Goal: Task Accomplishment & Management: Complete application form

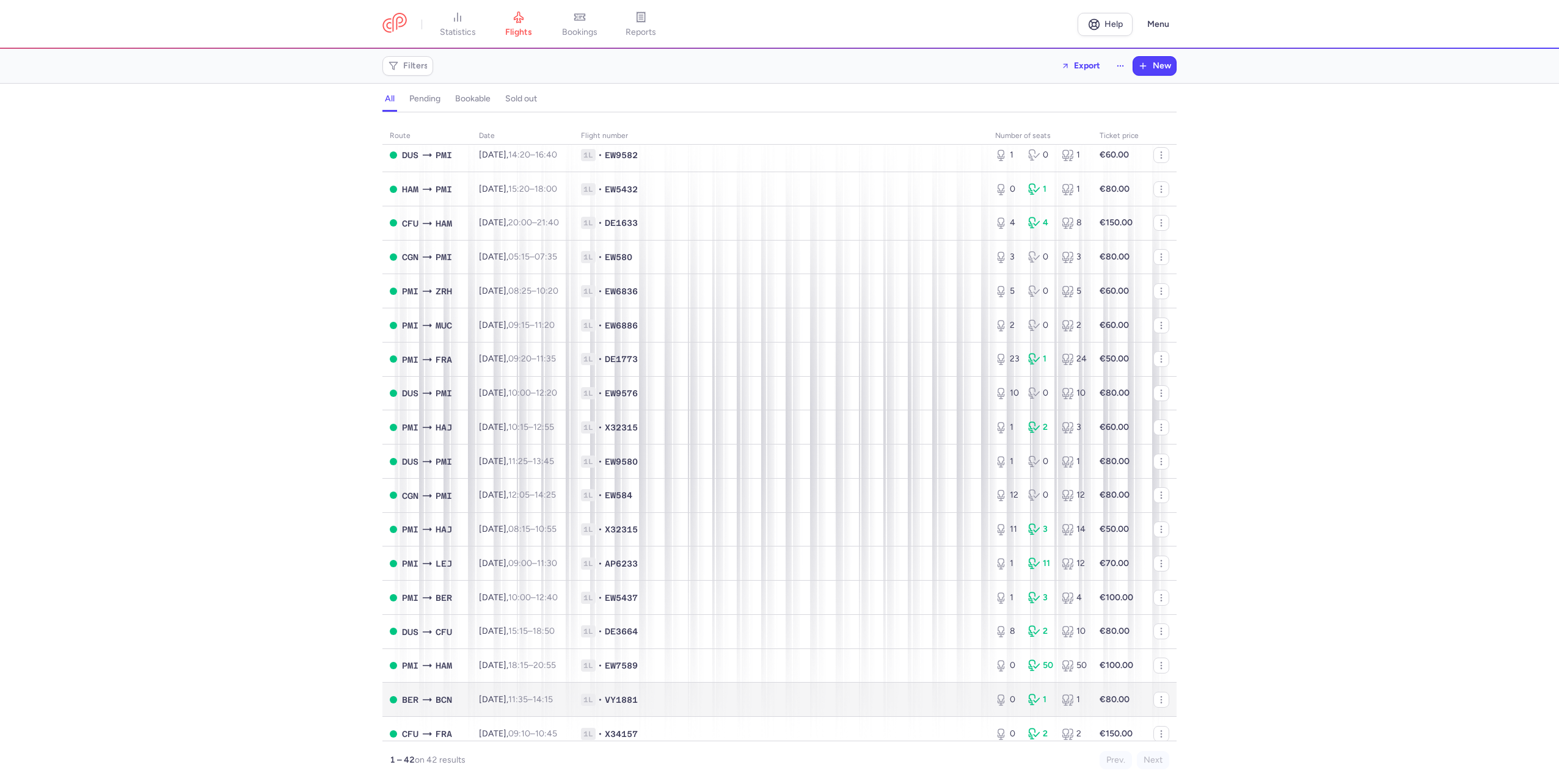
scroll to position [611, 0]
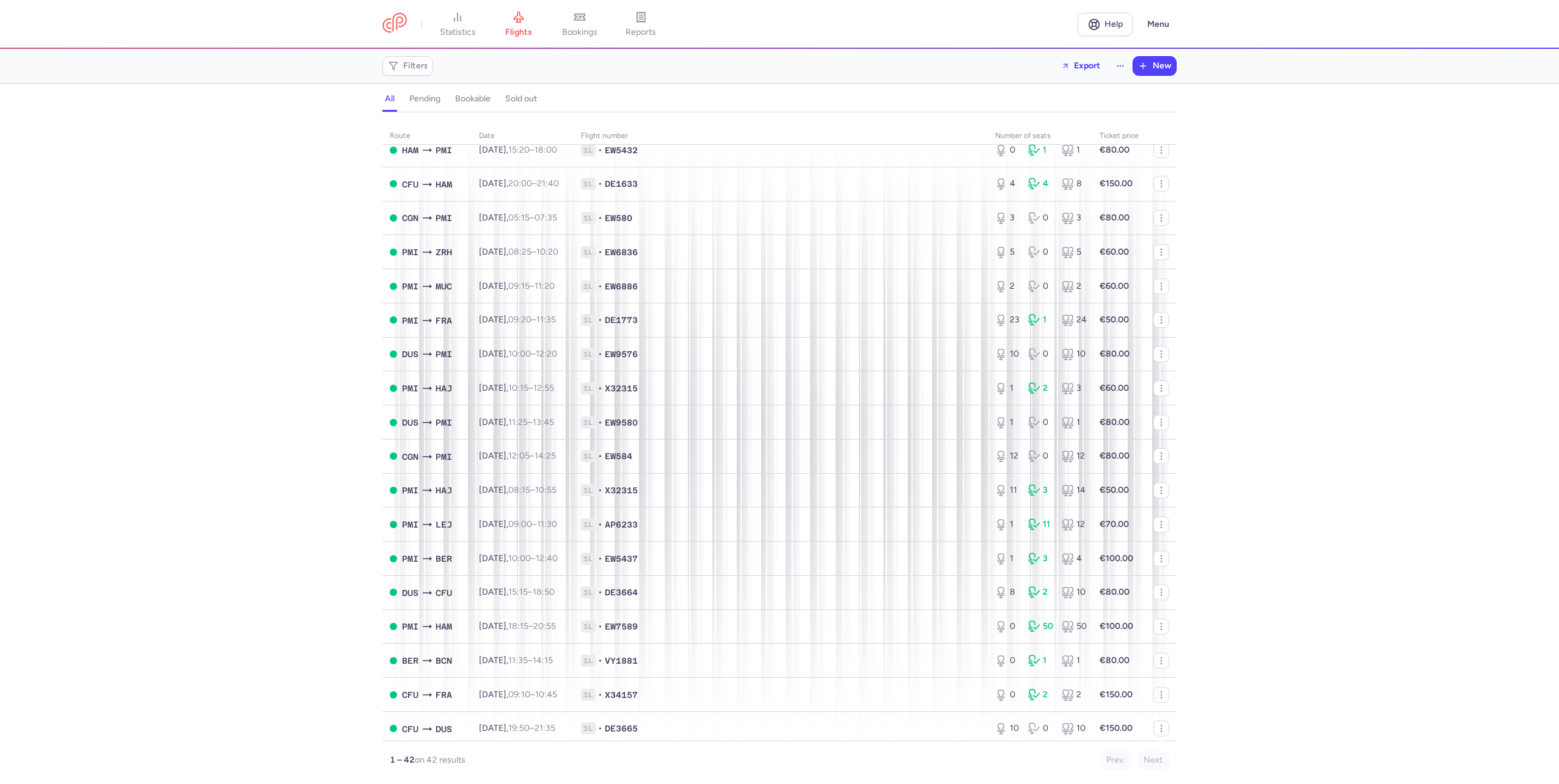
click at [1188, 56] on section "Filters Export New" at bounding box center [779, 66] width 1559 height 35
click at [1161, 68] on span "New" at bounding box center [1162, 66] width 19 height 10
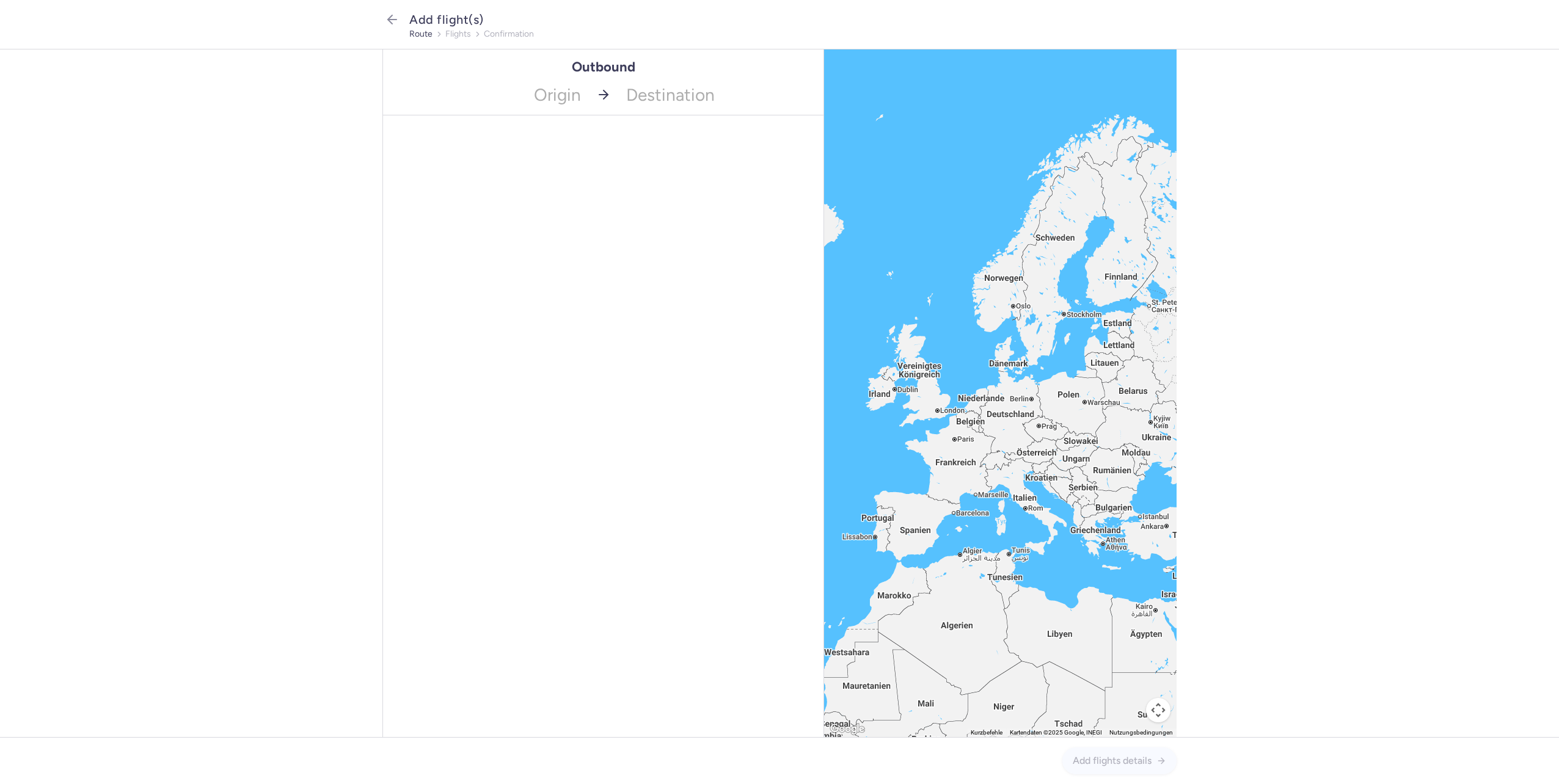
click at [501, 73] on div "Outbound" at bounding box center [604, 67] width 441 height 15
type input "muc"
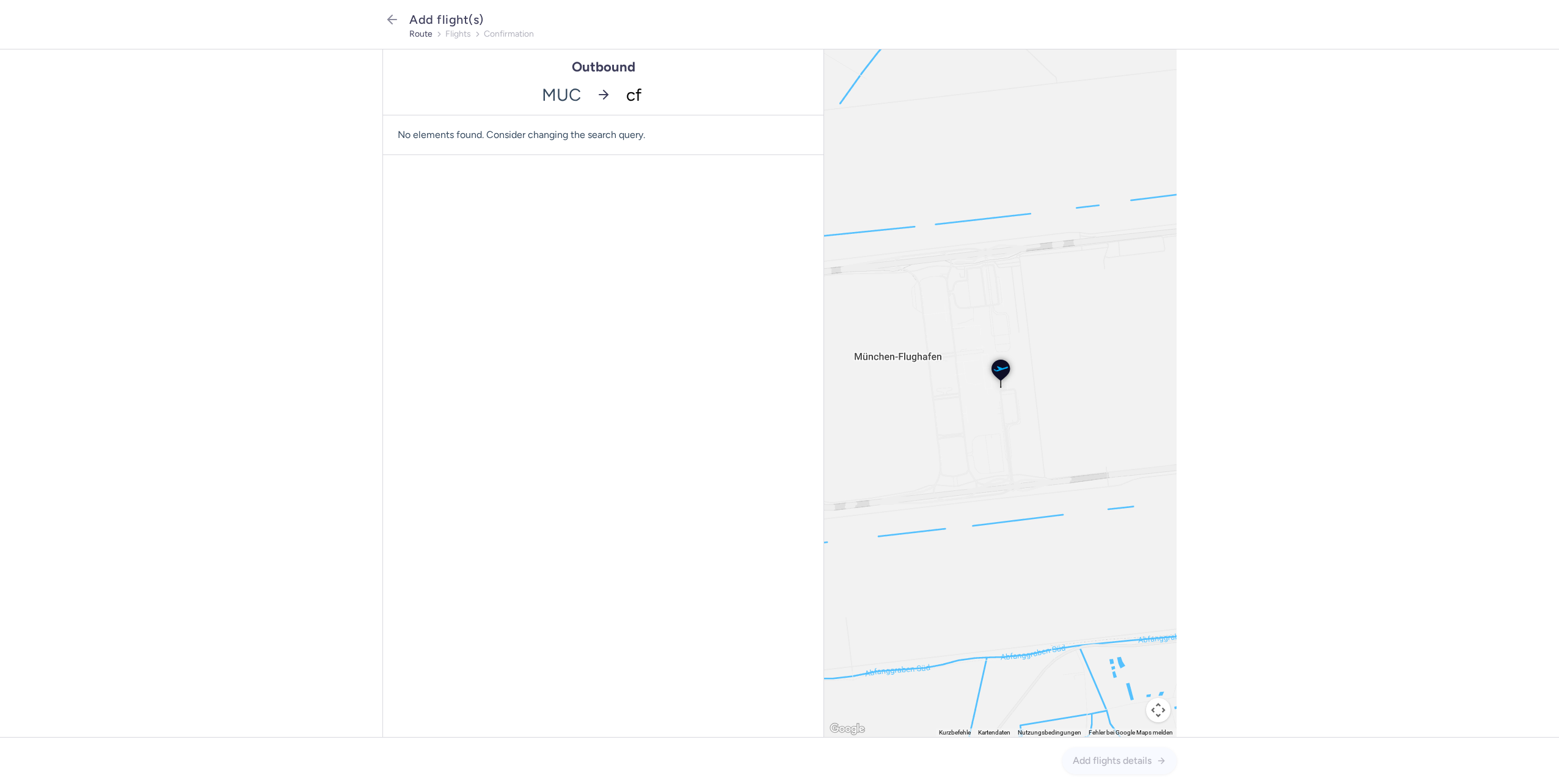
type input "cfu"
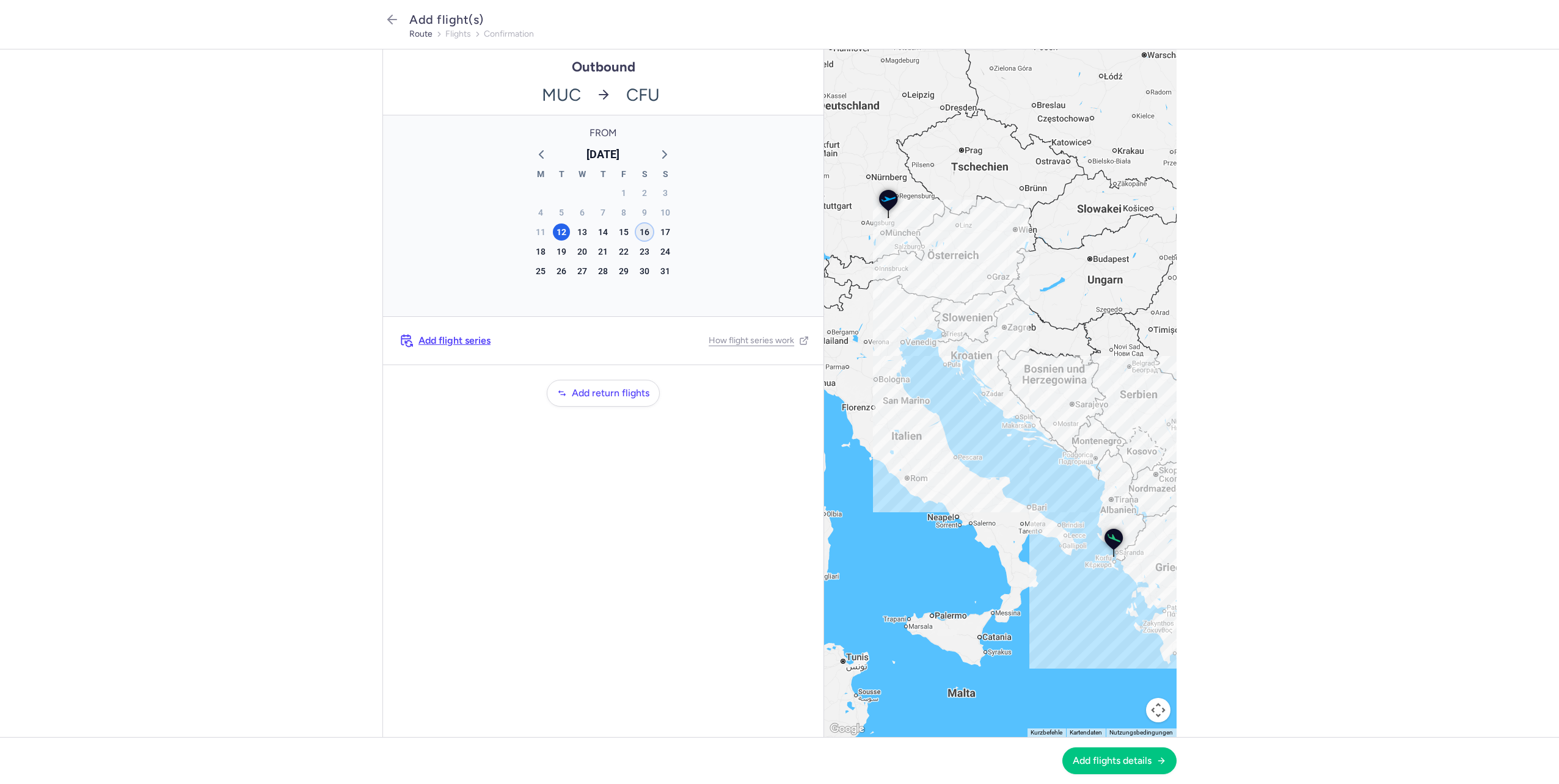
click at [647, 240] on div "16" at bounding box center [644, 232] width 17 height 17
click at [1117, 761] on span "Add flights details" at bounding box center [1112, 760] width 78 height 11
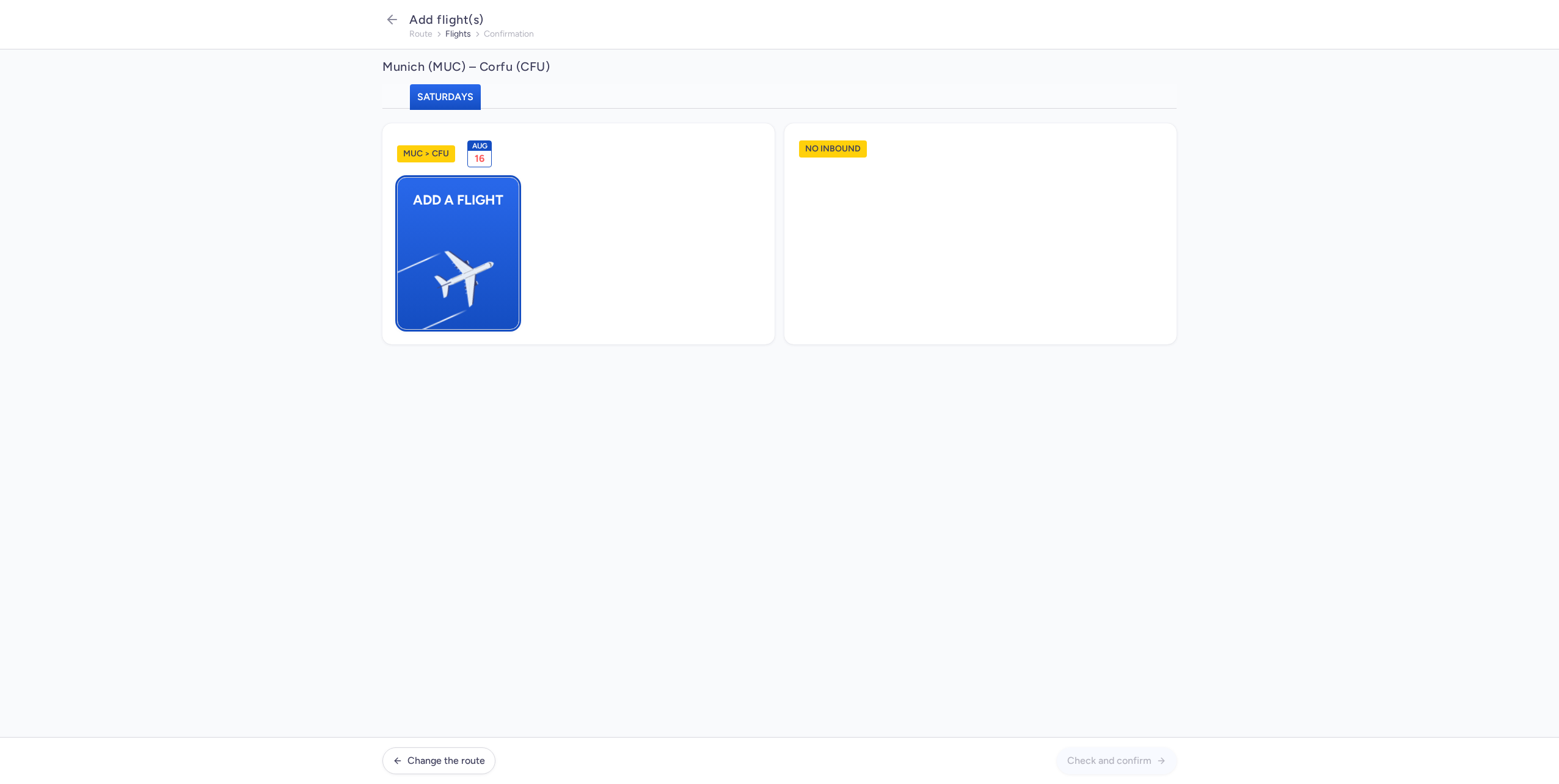
click at [425, 289] on img "button" at bounding box center [403, 273] width 207 height 189
select select "23"
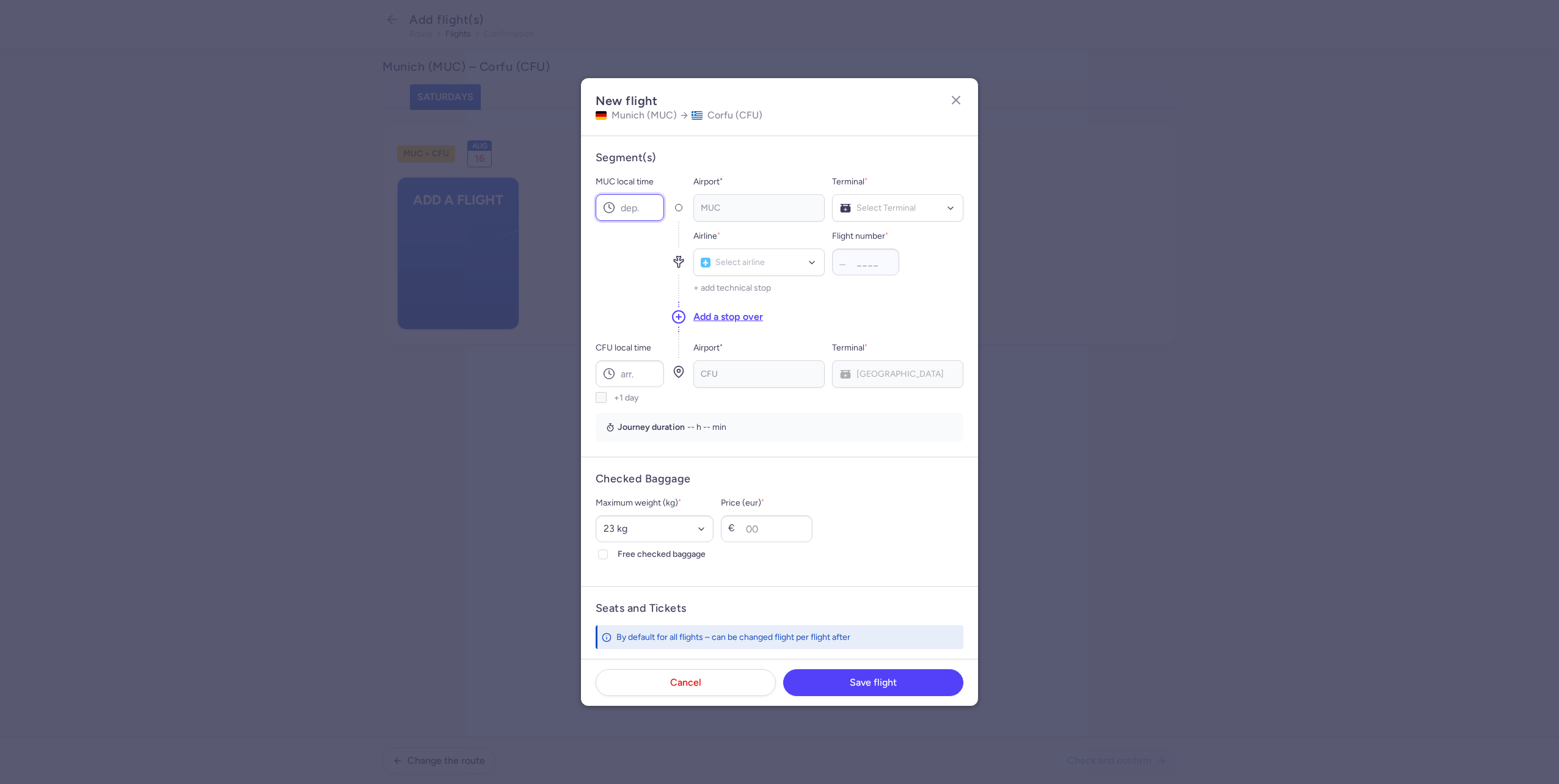
click at [643, 203] on input "MUC local time" at bounding box center [630, 208] width 68 height 27
type input "06:15"
click at [633, 375] on input "CFU local time" at bounding box center [630, 374] width 68 height 27
type input "09:20"
type input "x3"
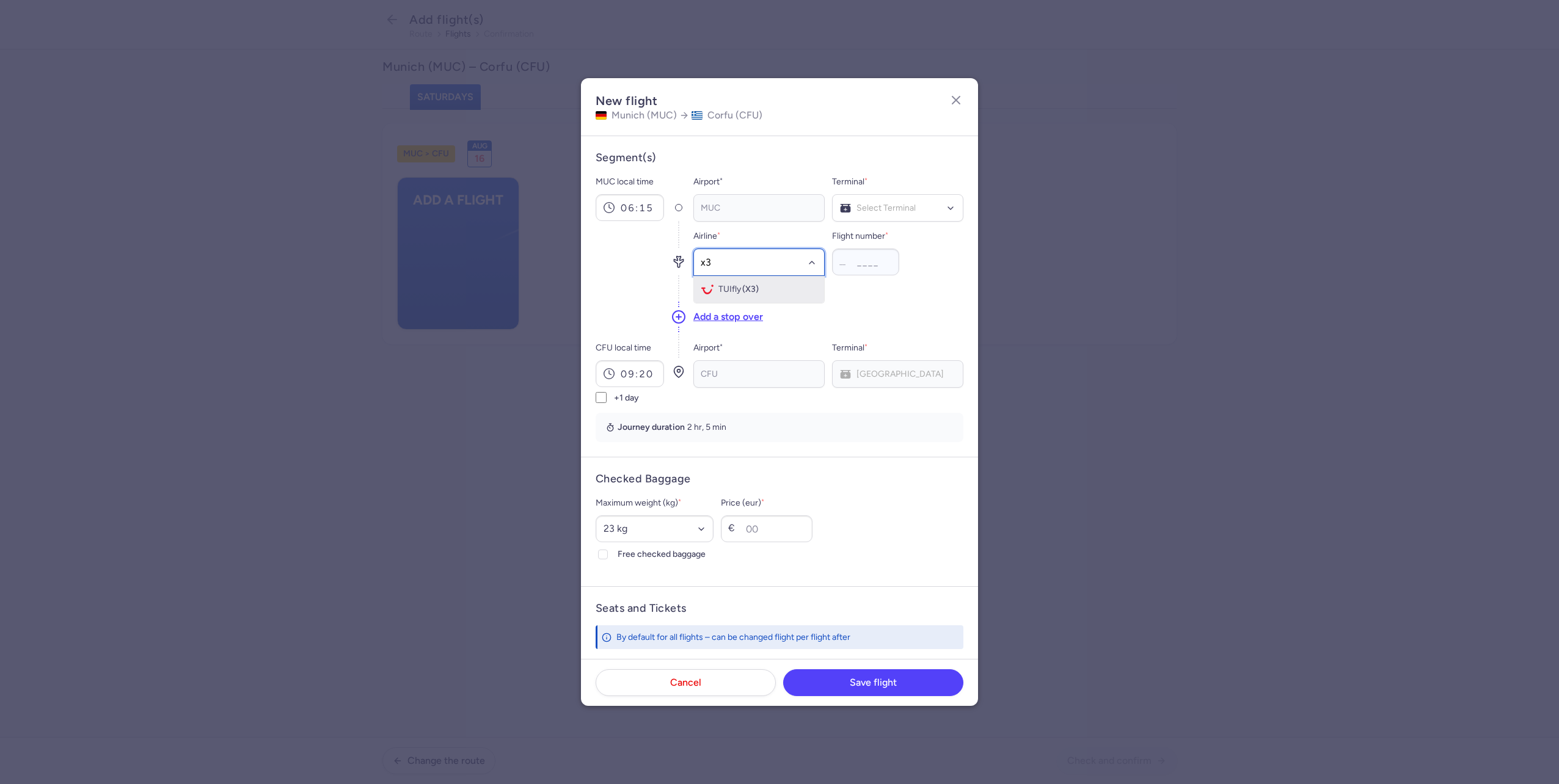
click at [733, 284] on div "TUIfly (X3)" at bounding box center [759, 289] width 116 height 12
type input "4468"
click at [896, 214] on div at bounding box center [898, 208] width 132 height 28
click at [885, 239] on span "Terminal 1" at bounding box center [897, 234] width 130 height 24
click at [645, 528] on select "Select an option 15 kg 16 kg 17 kg 18 kg 19 kg 20 kg 21 kg 22 kg 23 kg 24 kg 25…" at bounding box center [655, 529] width 118 height 27
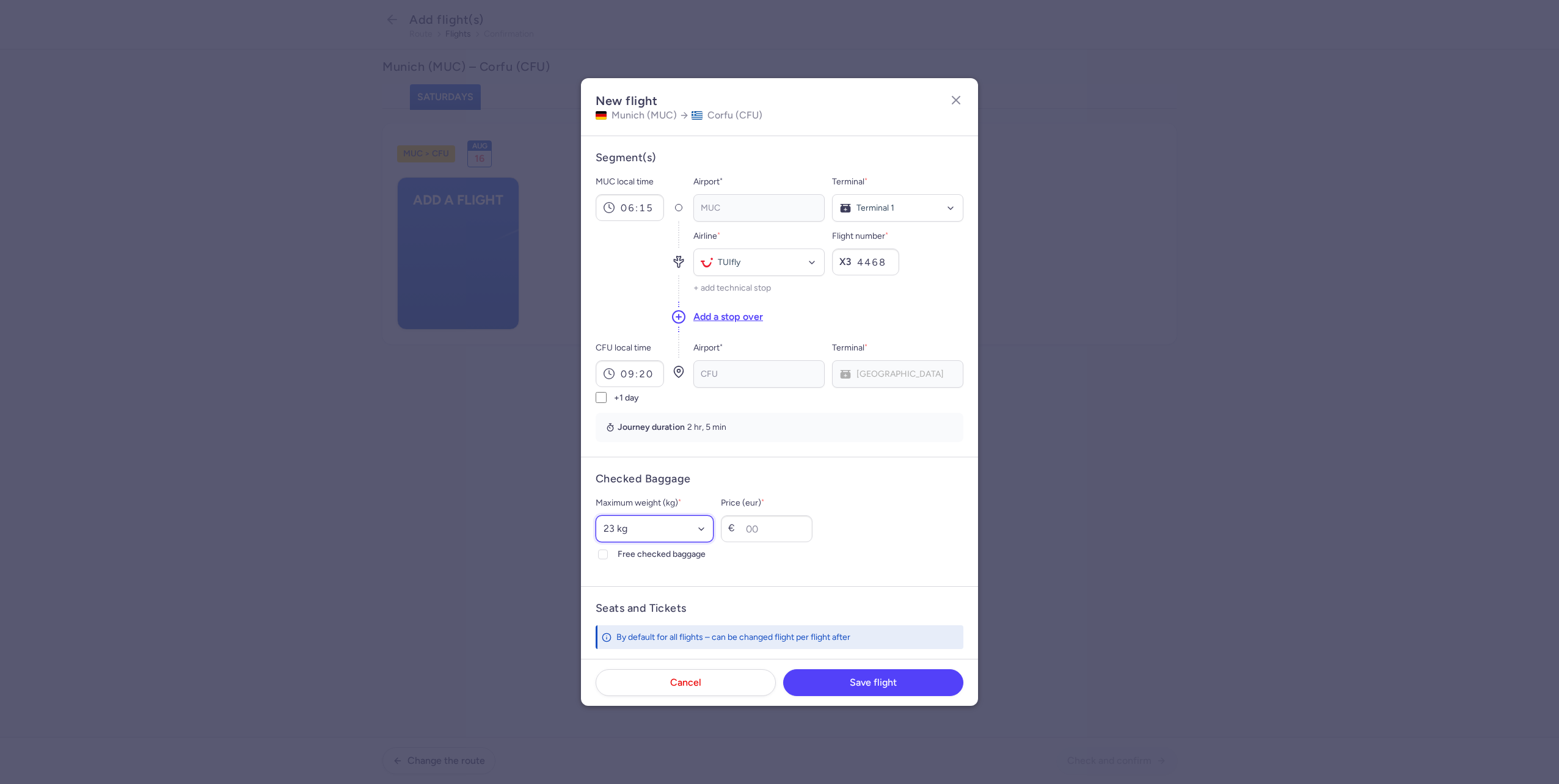
select select "20"
click at [596, 516] on select "Select an option 15 kg 16 kg 17 kg 18 kg 19 kg 20 kg 21 kg 22 kg 23 kg 24 kg 25…" at bounding box center [655, 529] width 118 height 27
click at [642, 552] on span "Free checked baggage" at bounding box center [666, 554] width 96 height 14
click at [608, 552] on input "Free checked baggage" at bounding box center [604, 554] width 10 height 10
checkbox input "true"
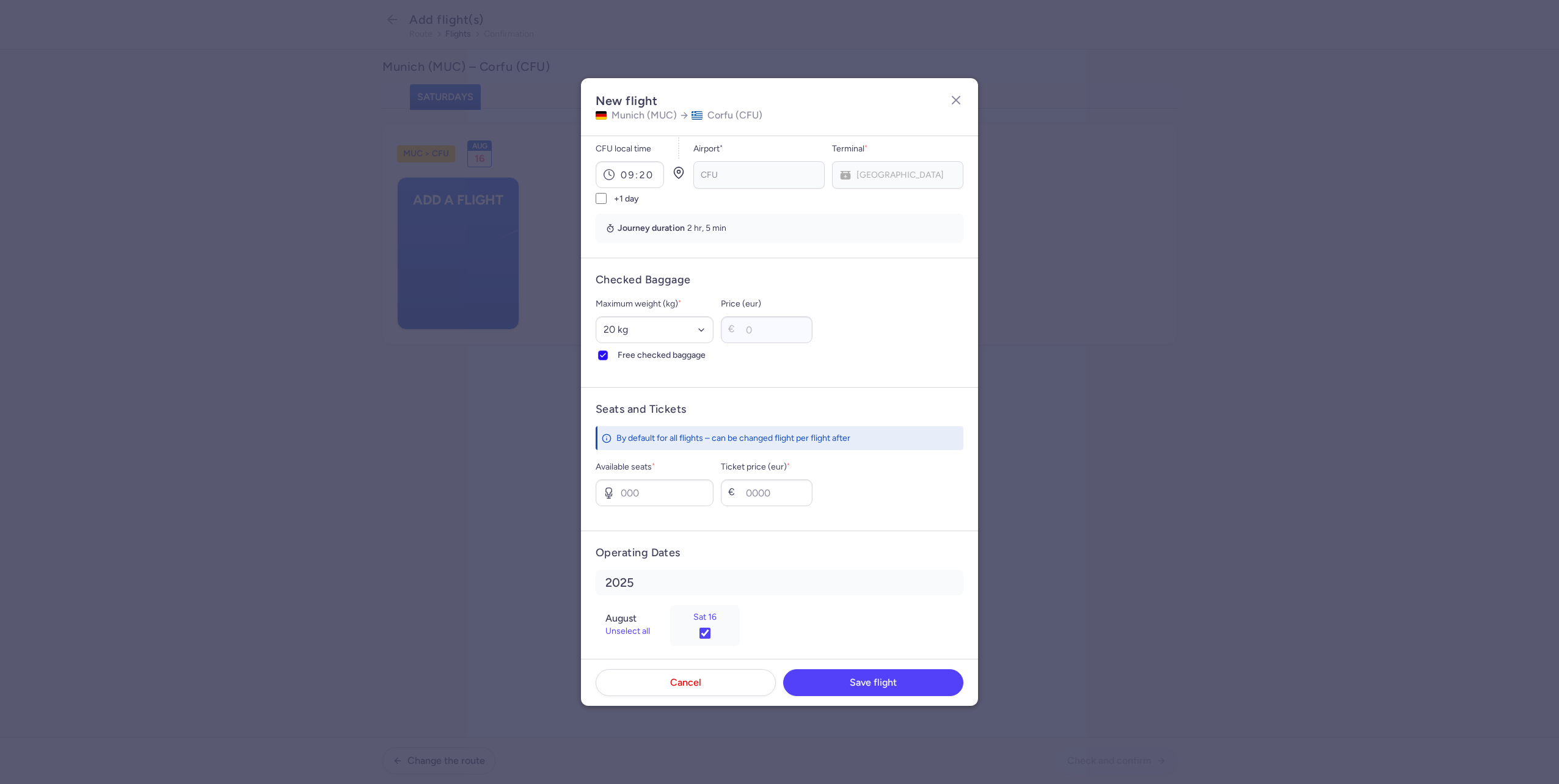
scroll to position [211, 0]
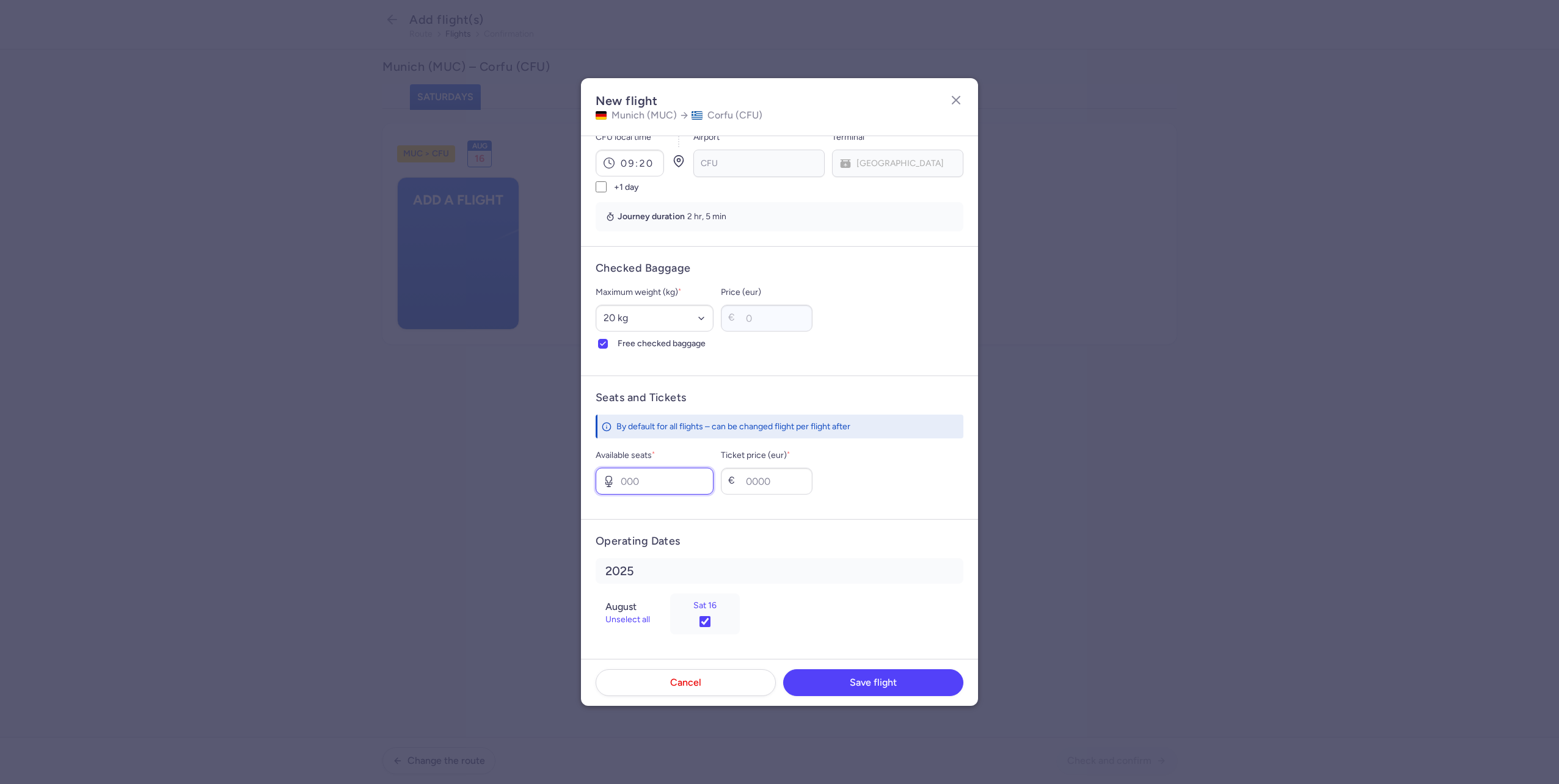
click at [653, 482] on input "Available seats *" at bounding box center [655, 481] width 118 height 27
type input "2"
click at [781, 491] on input "Ticket price (eur) *" at bounding box center [766, 481] width 92 height 27
type input "1"
type input "90"
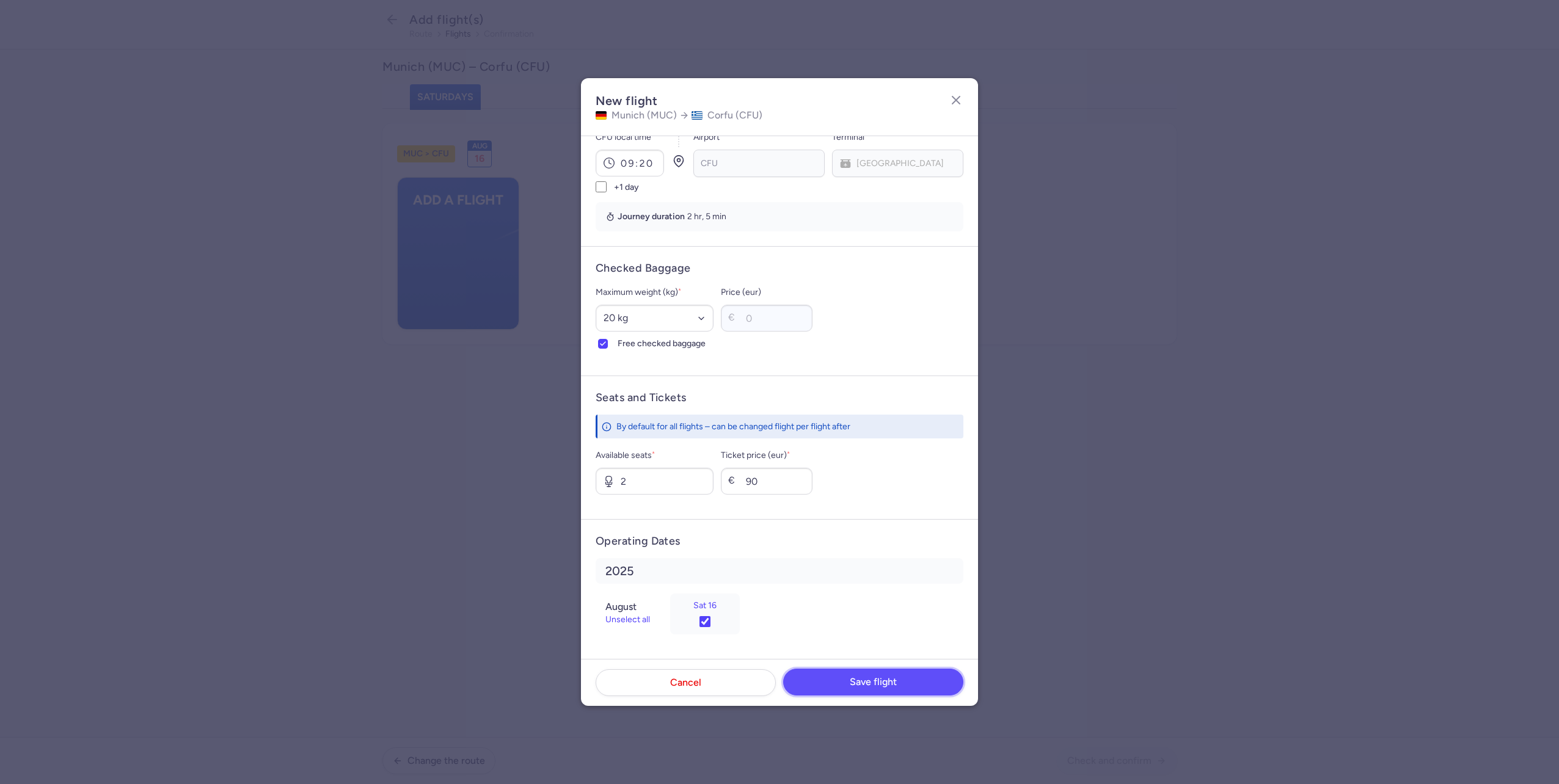
click at [855, 677] on span "Save flight" at bounding box center [874, 682] width 47 height 11
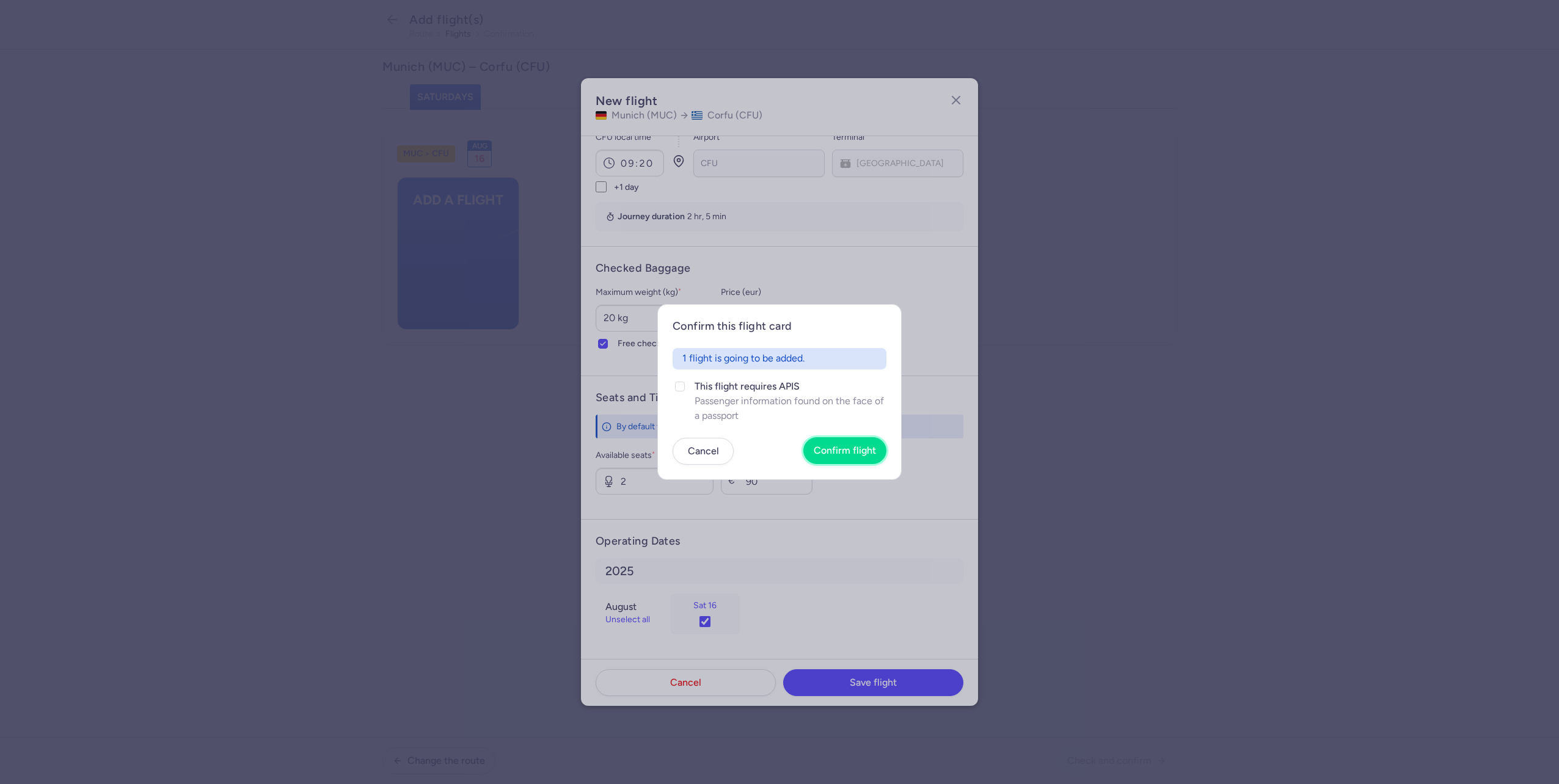
click at [863, 461] on button "Confirm flight" at bounding box center [845, 451] width 83 height 27
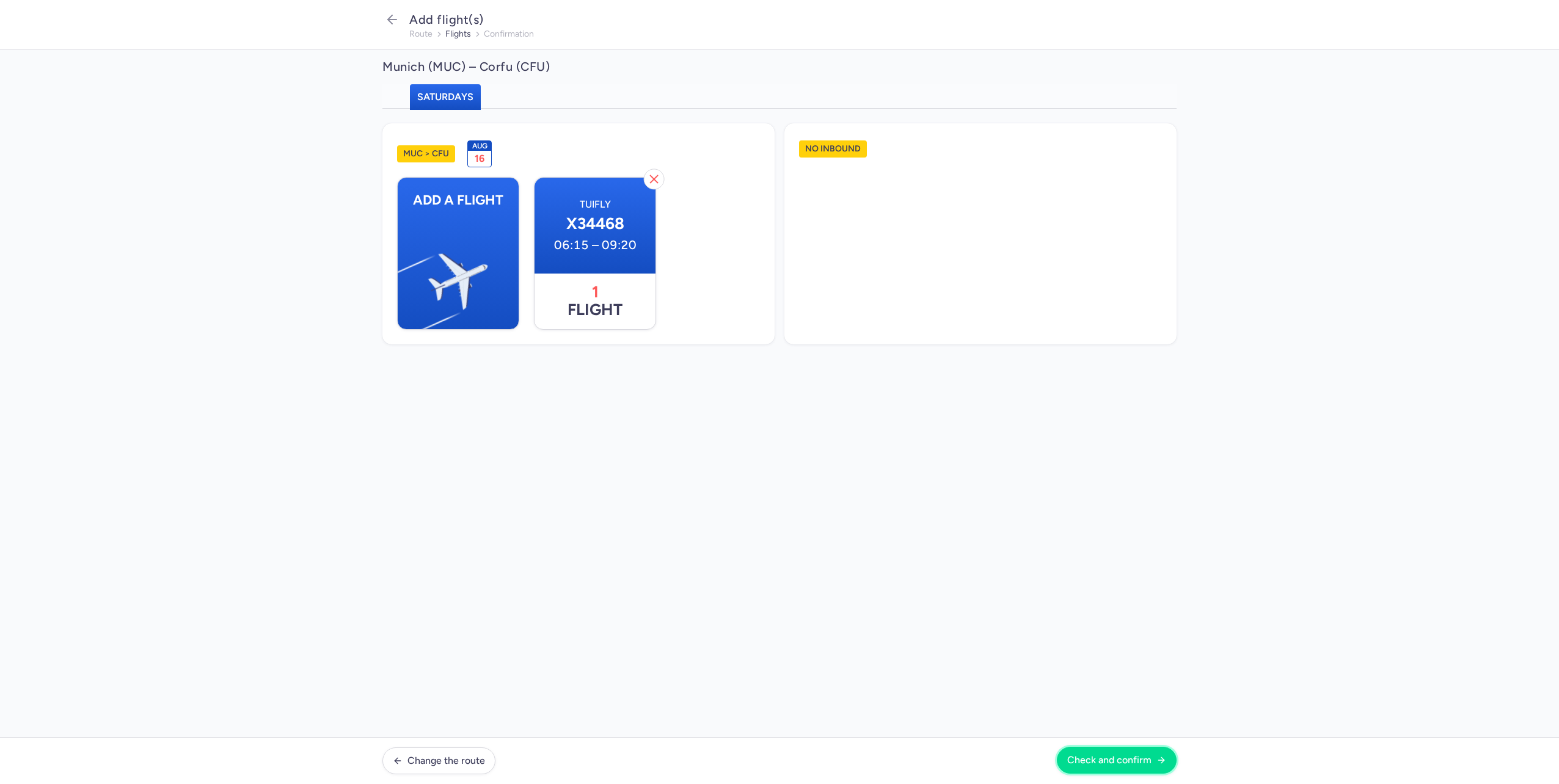
click at [1071, 752] on button "Check and confirm" at bounding box center [1117, 760] width 120 height 27
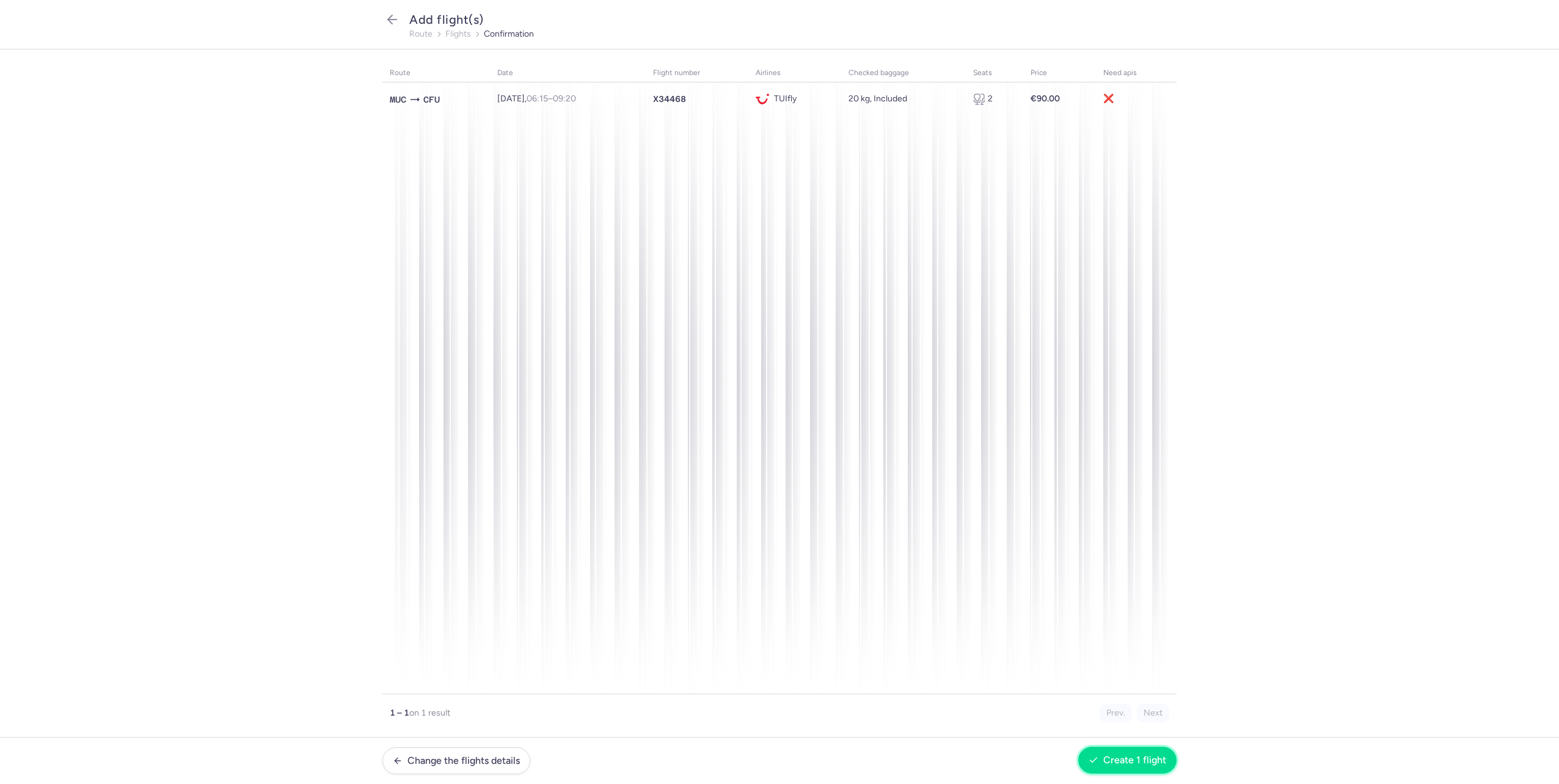
click at [1127, 769] on button "Create 1 flight" at bounding box center [1127, 760] width 99 height 27
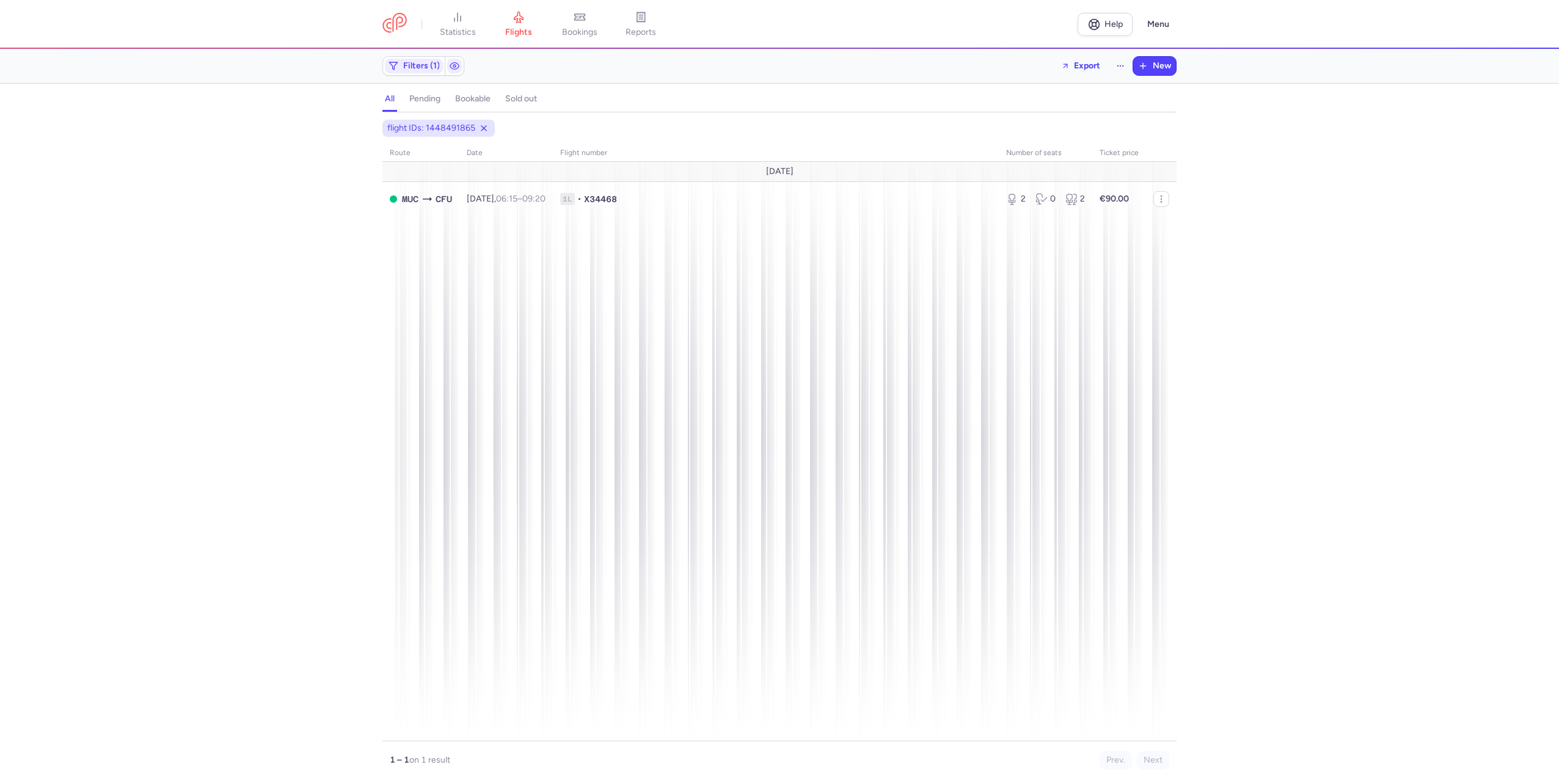
click at [368, 236] on div "flight IDs: 1448491865 route date Flight number number of seats Ticket price [D…" at bounding box center [779, 451] width 1559 height 664
click at [532, 35] on span "flights" at bounding box center [519, 32] width 27 height 11
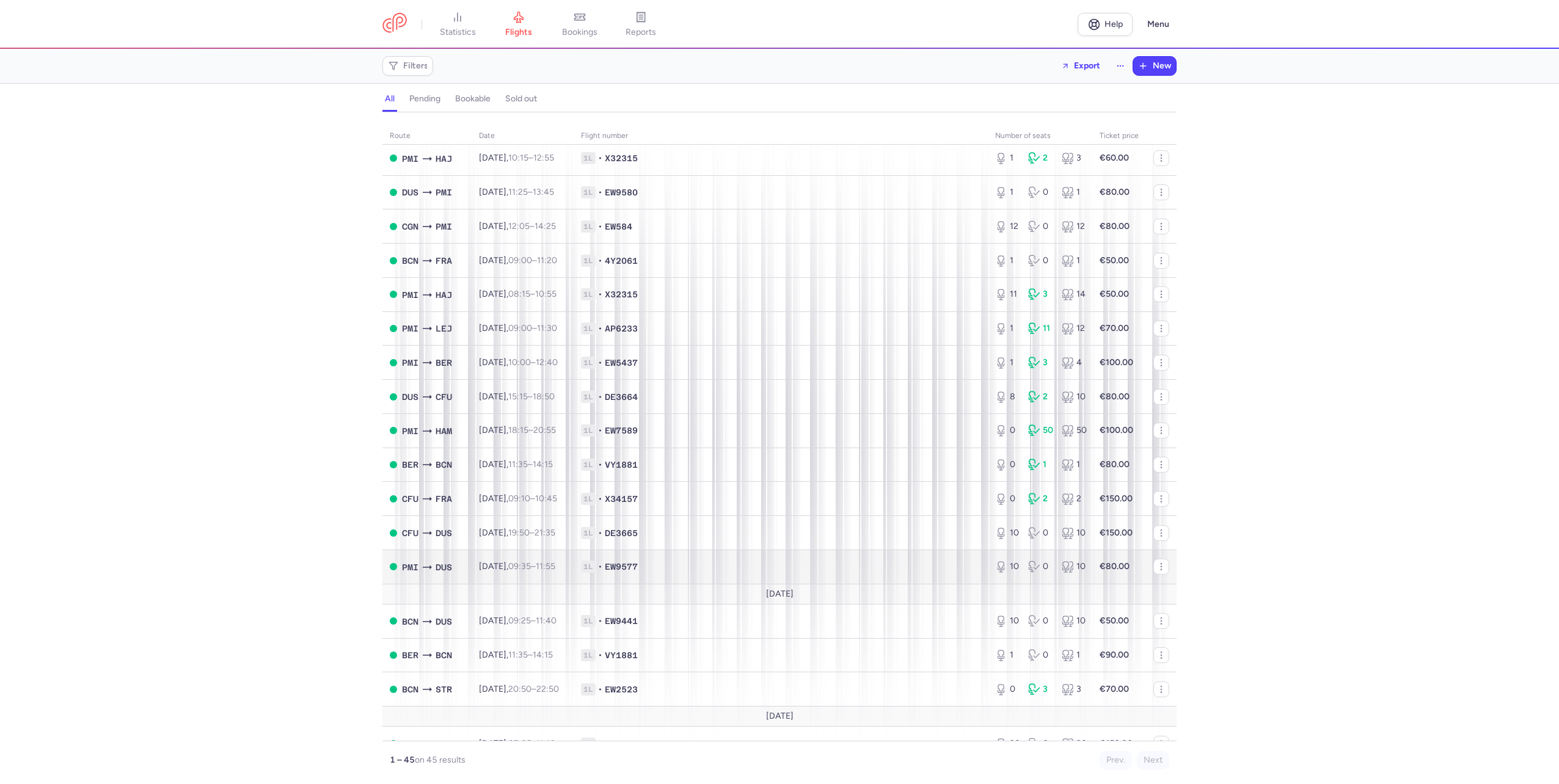
scroll to position [916, 0]
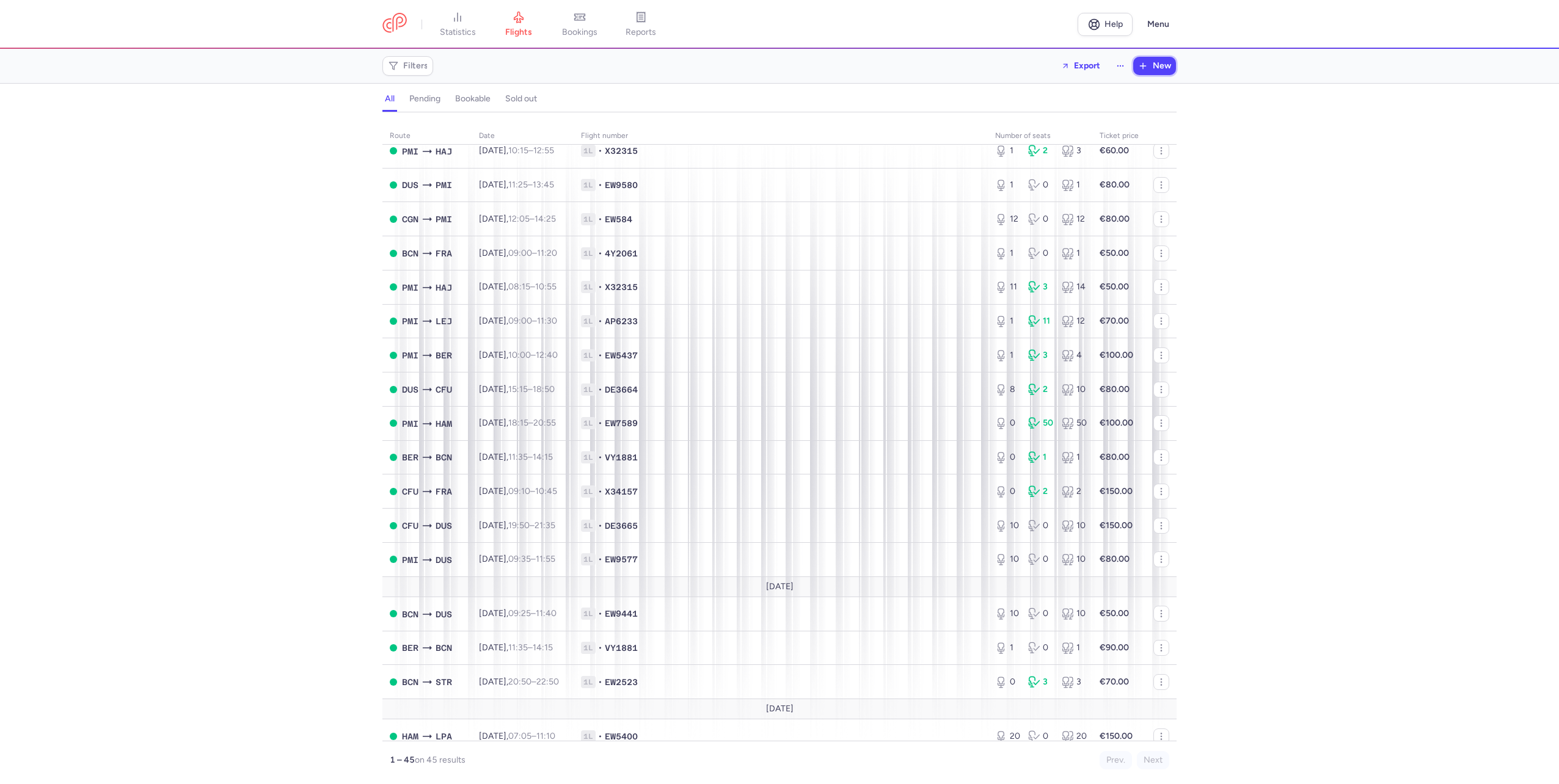
drag, startPoint x: 1156, startPoint y: 68, endPoint x: 1120, endPoint y: 84, distance: 39.4
click at [1156, 68] on span "New" at bounding box center [1162, 66] width 19 height 10
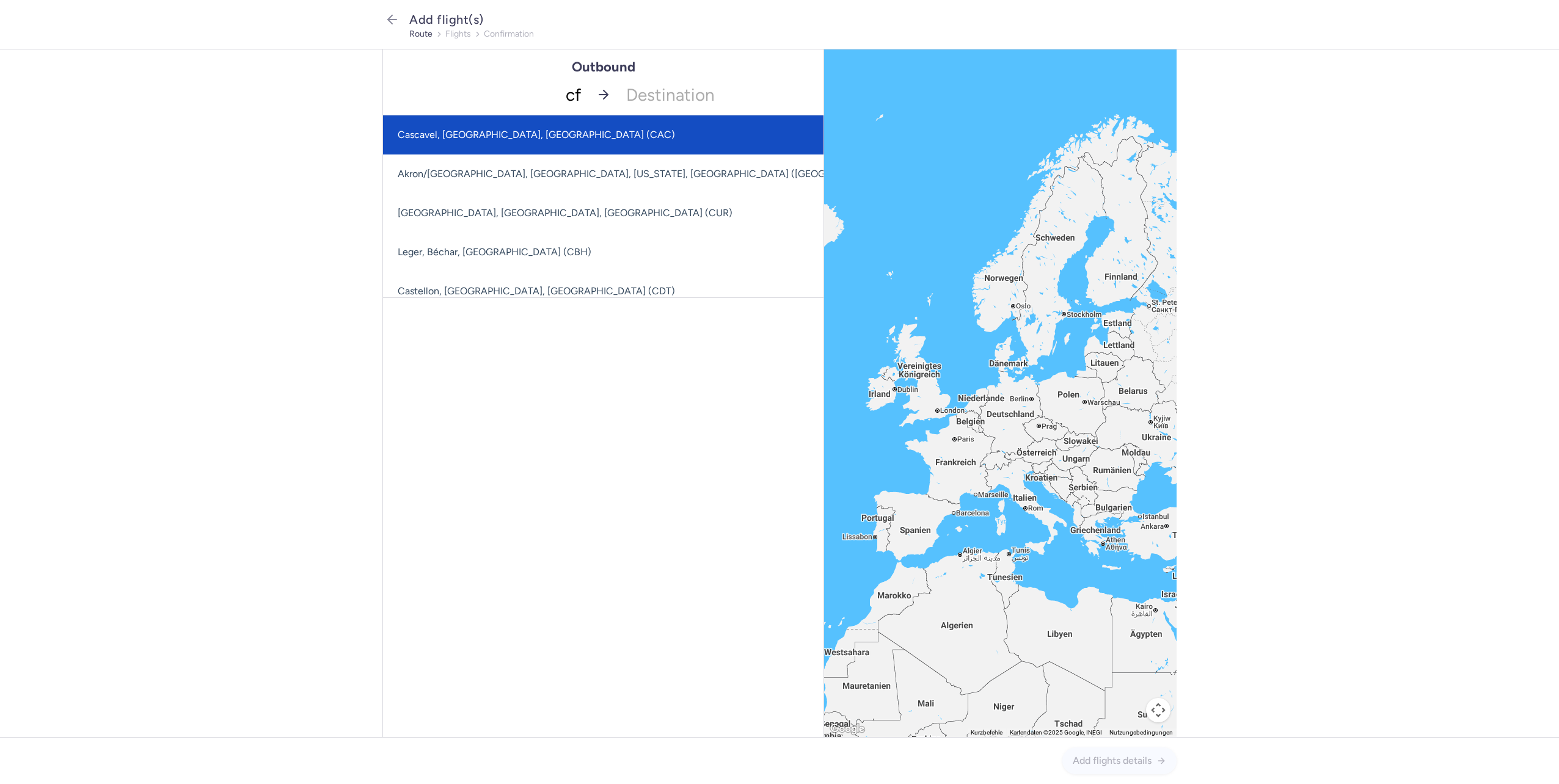
type input "cfu"
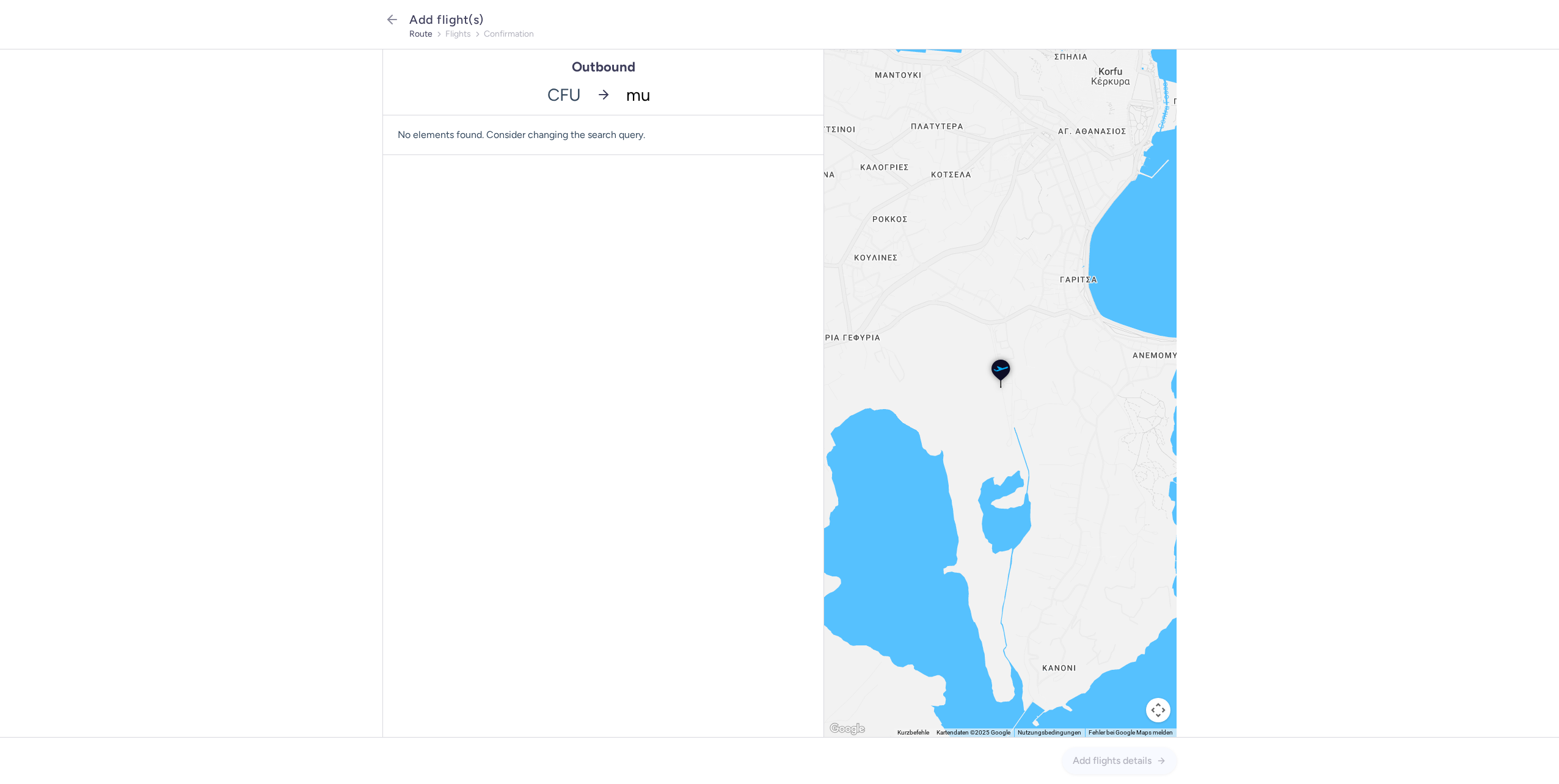
type input "muc"
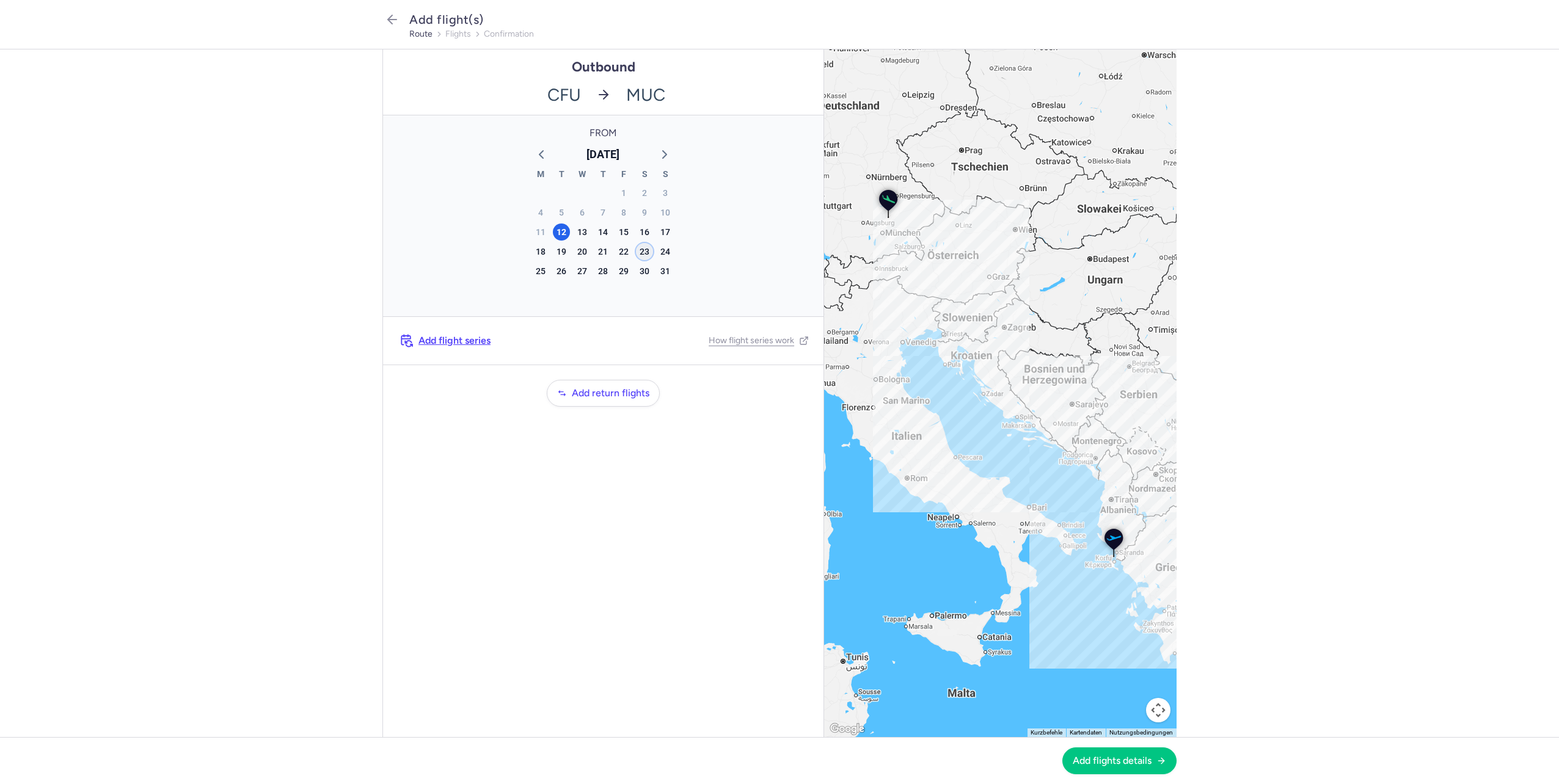
click at [645, 256] on div "23" at bounding box center [644, 251] width 17 height 17
click at [1098, 765] on span "Add flights details" at bounding box center [1112, 760] width 78 height 11
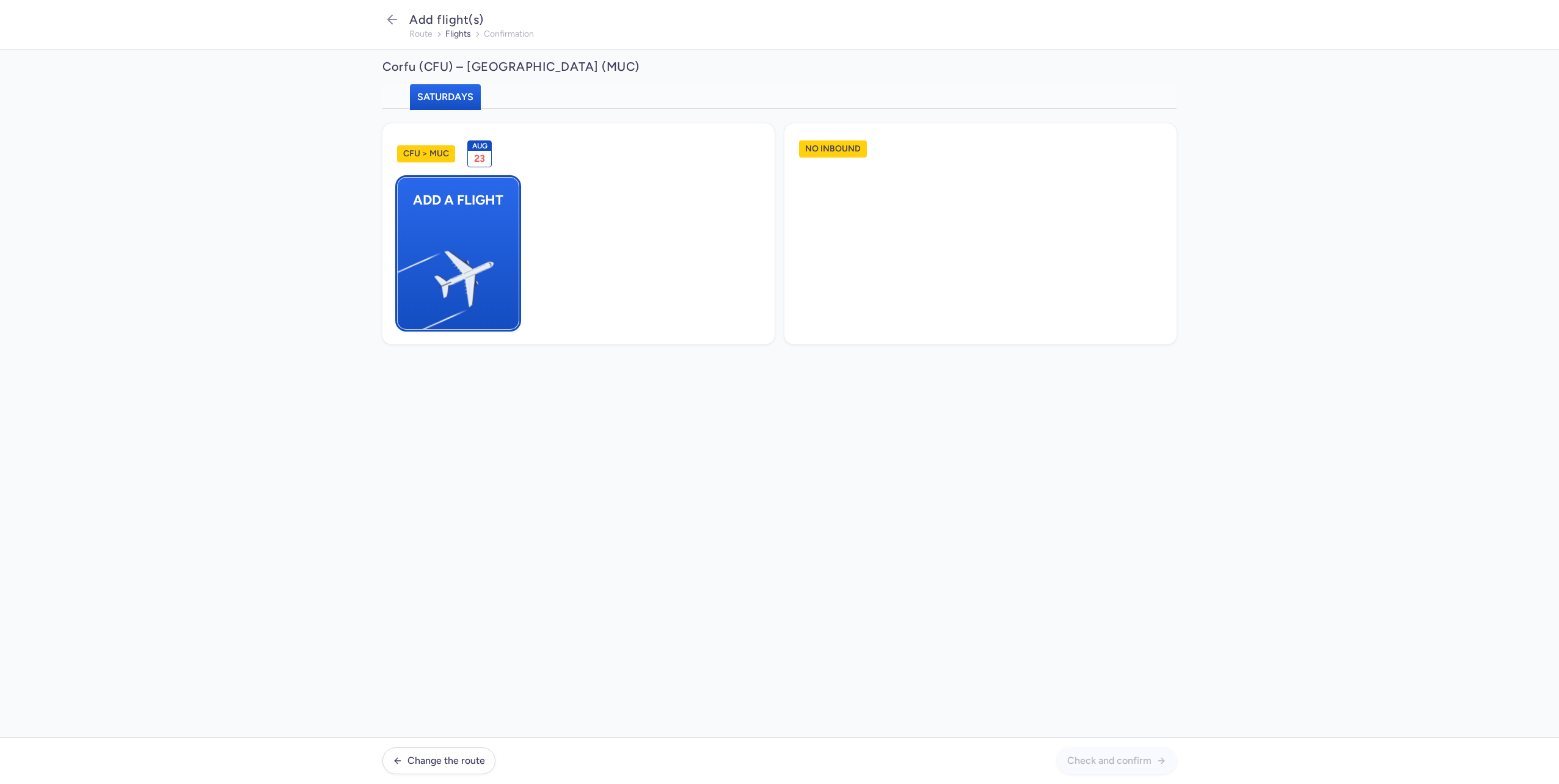
click at [507, 220] on span "Add a flight" at bounding box center [457, 200] width 121 height 45
select select "23"
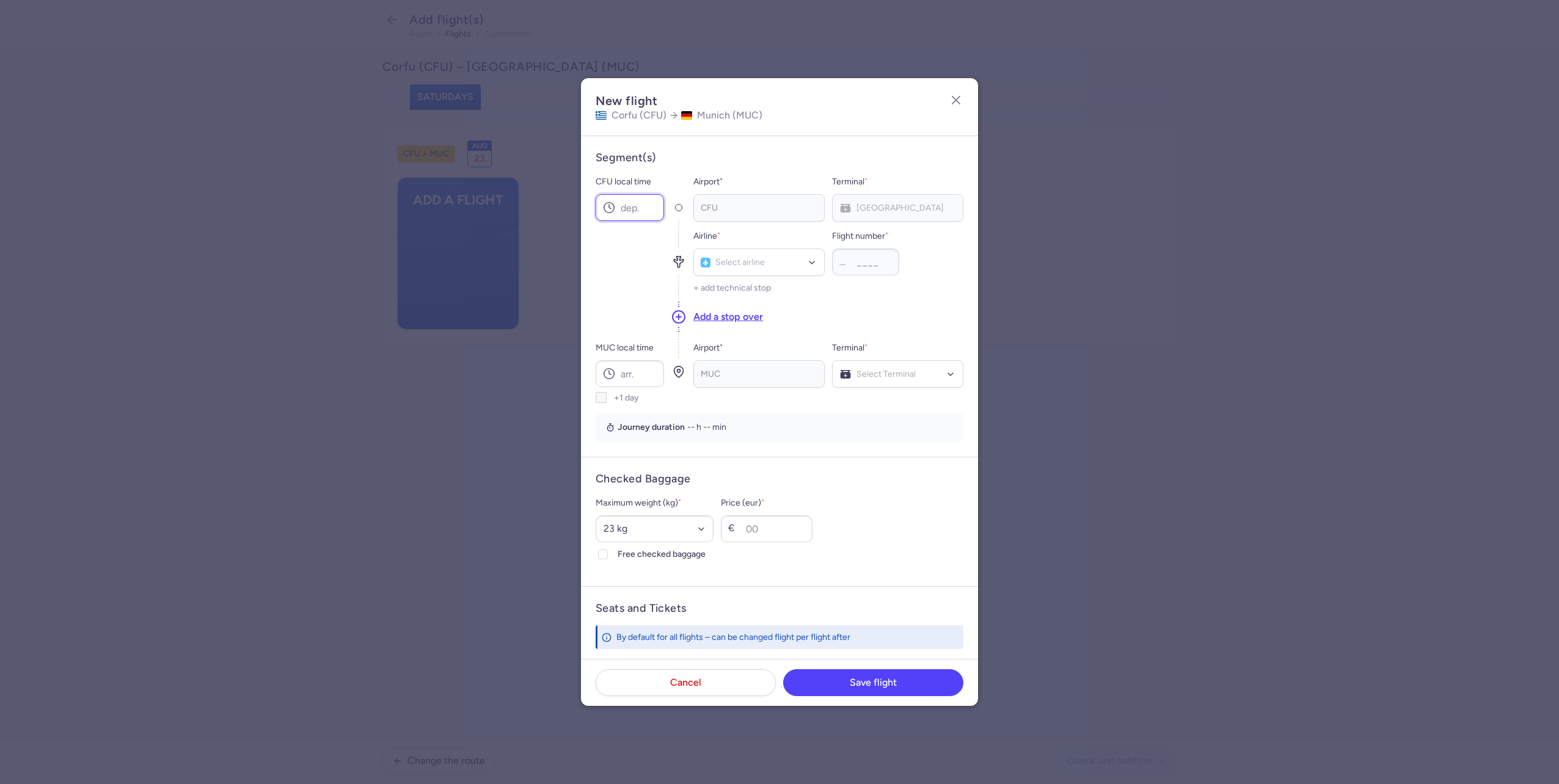
click at [634, 206] on input "CFU local time" at bounding box center [630, 208] width 68 height 27
type input "10:10"
click at [625, 373] on input "MUC local time" at bounding box center [630, 374] width 68 height 27
type input "11:15"
type input "x3"
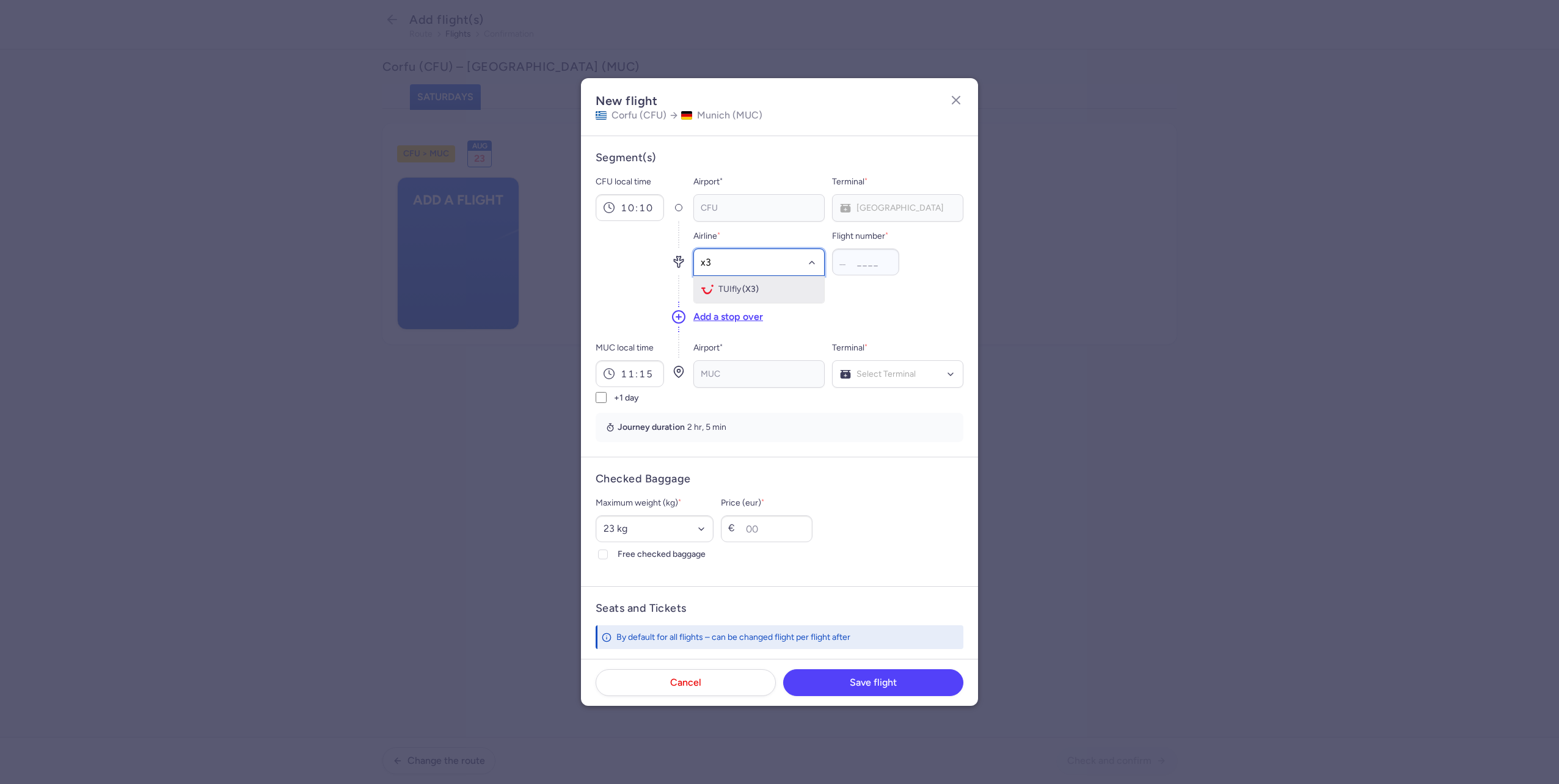
click at [738, 290] on span "TUIfly" at bounding box center [729, 289] width 23 height 10
type input "4469"
click at [884, 384] on div "Select Terminal" at bounding box center [898, 374] width 132 height 28
click at [879, 399] on span "Terminal 1" at bounding box center [897, 400] width 130 height 24
click at [641, 528] on select "Select an option 15 kg 16 kg 17 kg 18 kg 19 kg 20 kg 21 kg 22 kg 23 kg 24 kg 25…" at bounding box center [655, 529] width 118 height 27
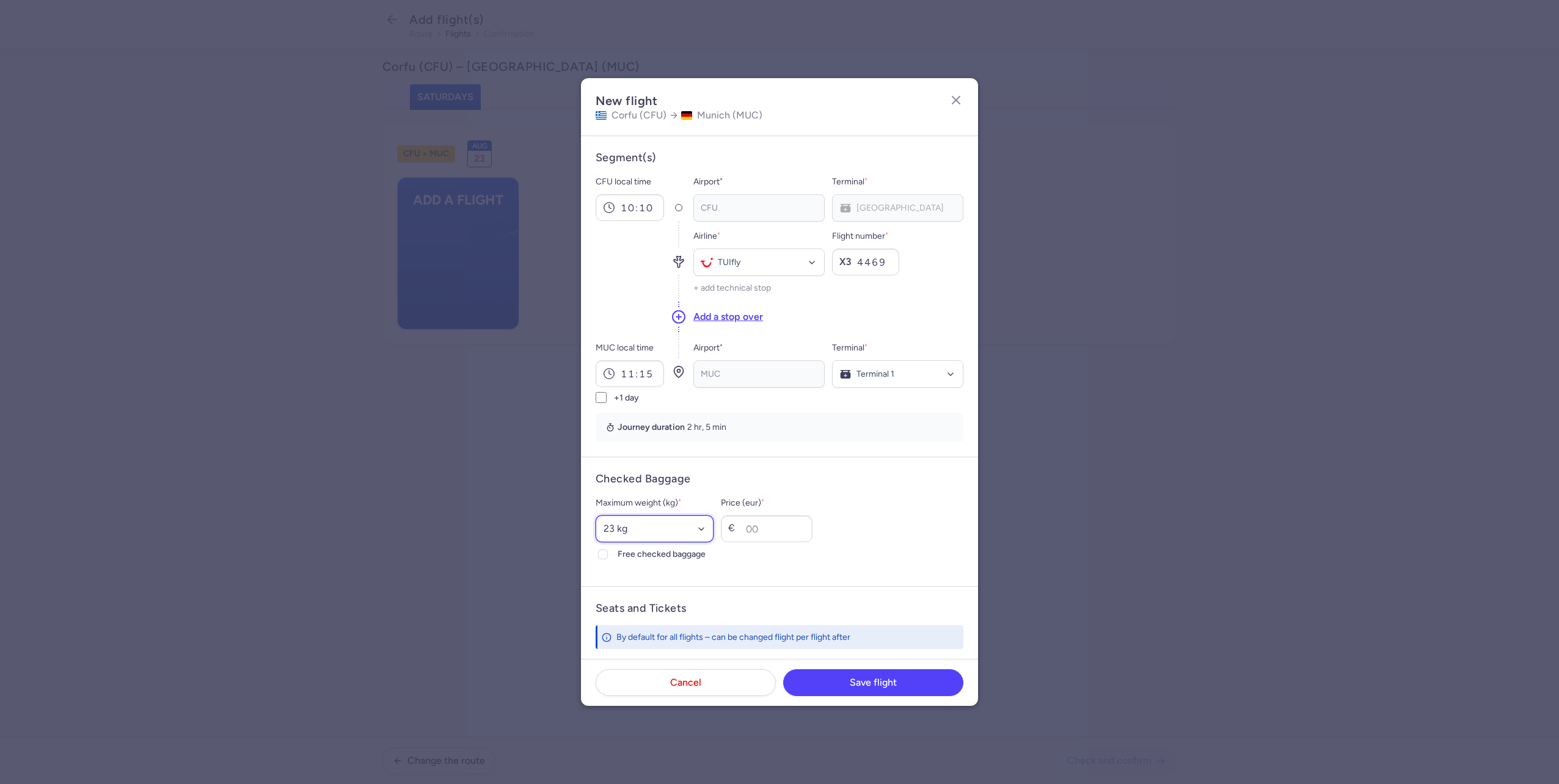
select select "20"
click at [596, 516] on select "Select an option 15 kg 16 kg 17 kg 18 kg 19 kg 20 kg 21 kg 22 kg 23 kg 24 kg 25…" at bounding box center [655, 529] width 118 height 27
click at [674, 557] on span "Free checked baggage" at bounding box center [666, 554] width 96 height 14
click at [608, 557] on input "Free checked baggage" at bounding box center [604, 554] width 10 height 10
checkbox input "true"
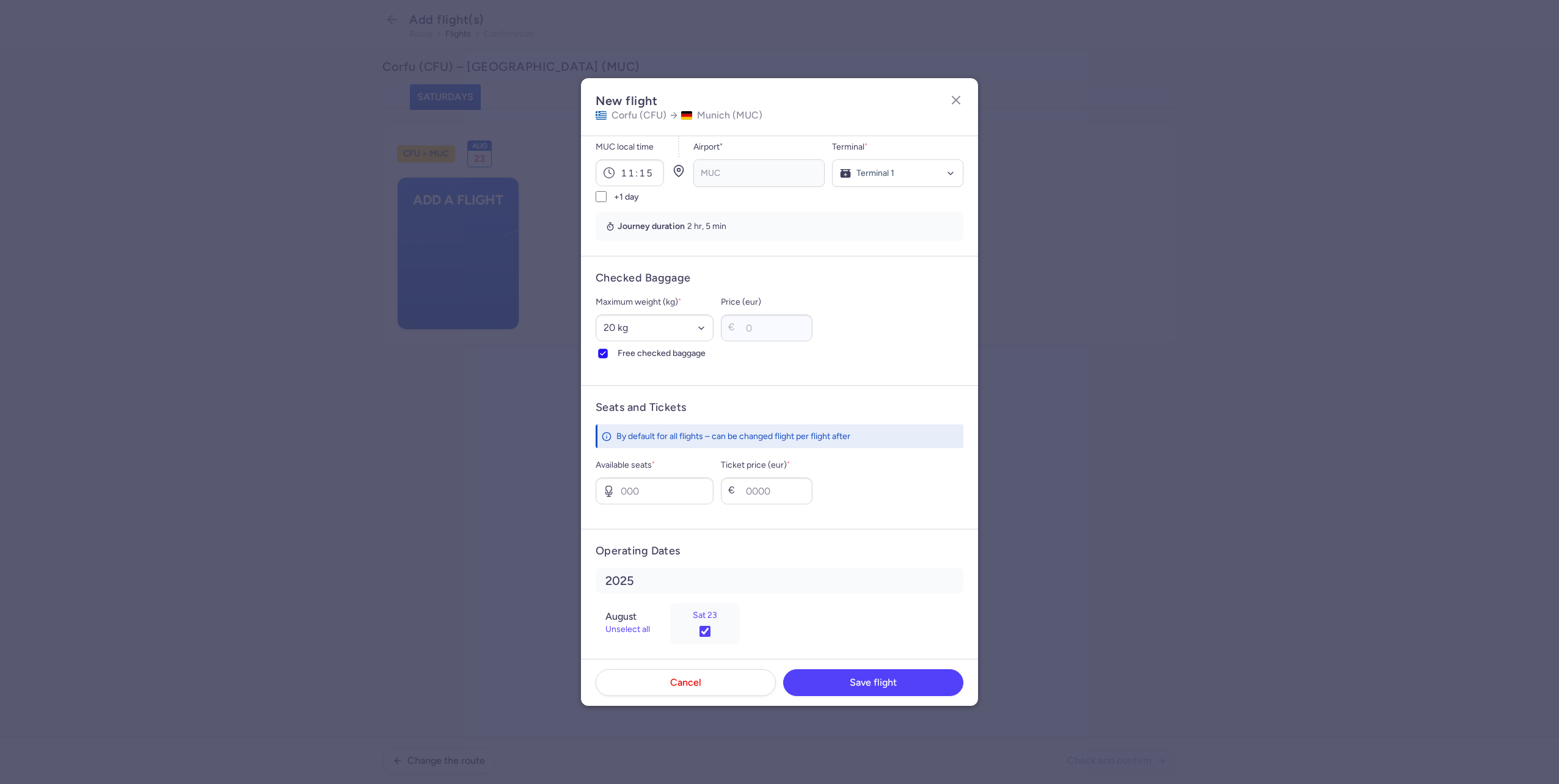
scroll to position [211, 0]
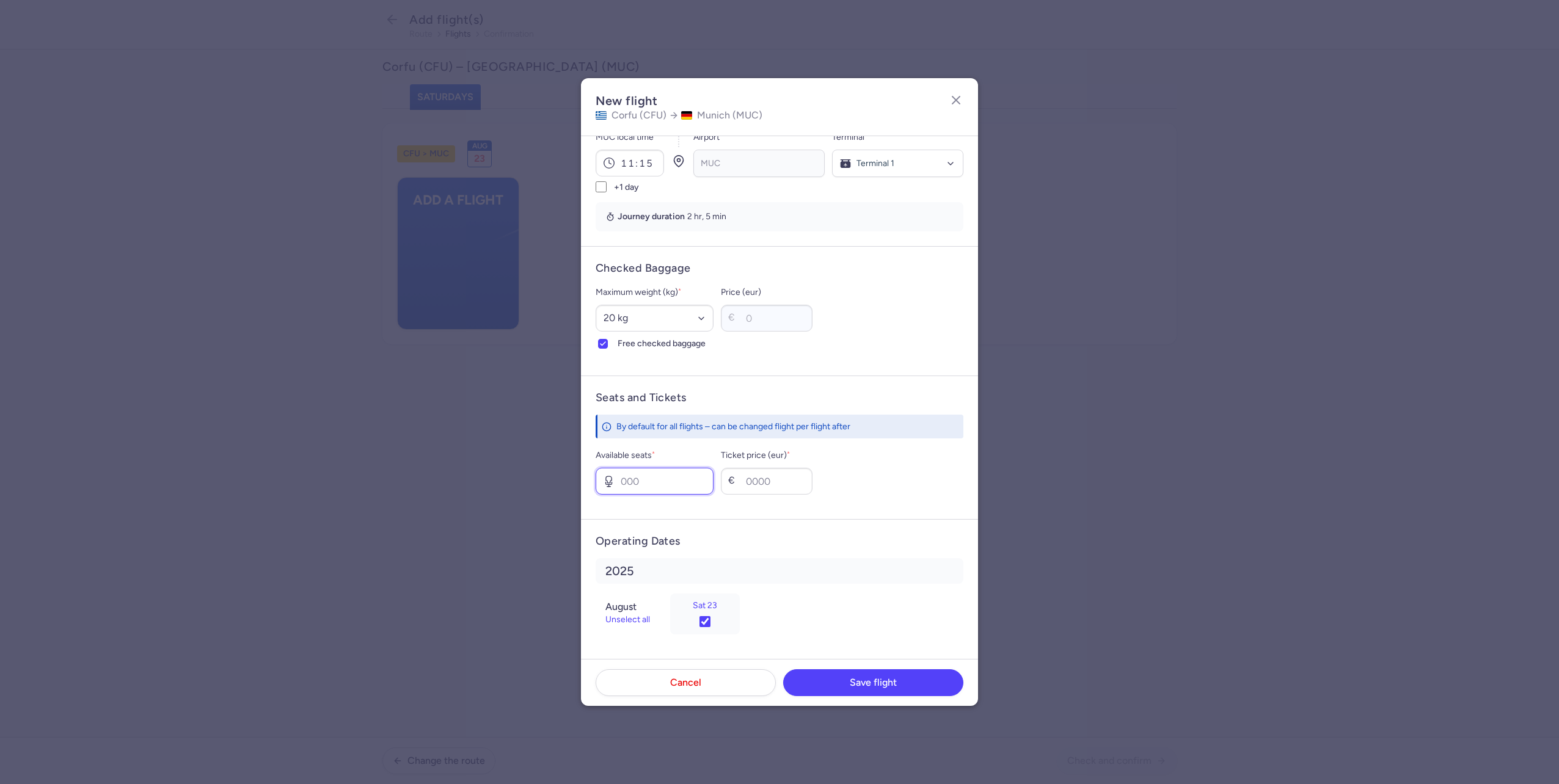
click at [652, 490] on input "Available seats *" at bounding box center [655, 481] width 118 height 27
type input "2"
click at [786, 476] on input "Ticket price (eur) *" at bounding box center [766, 481] width 92 height 27
type input "110"
click at [806, 691] on button "Save flight" at bounding box center [874, 683] width 181 height 27
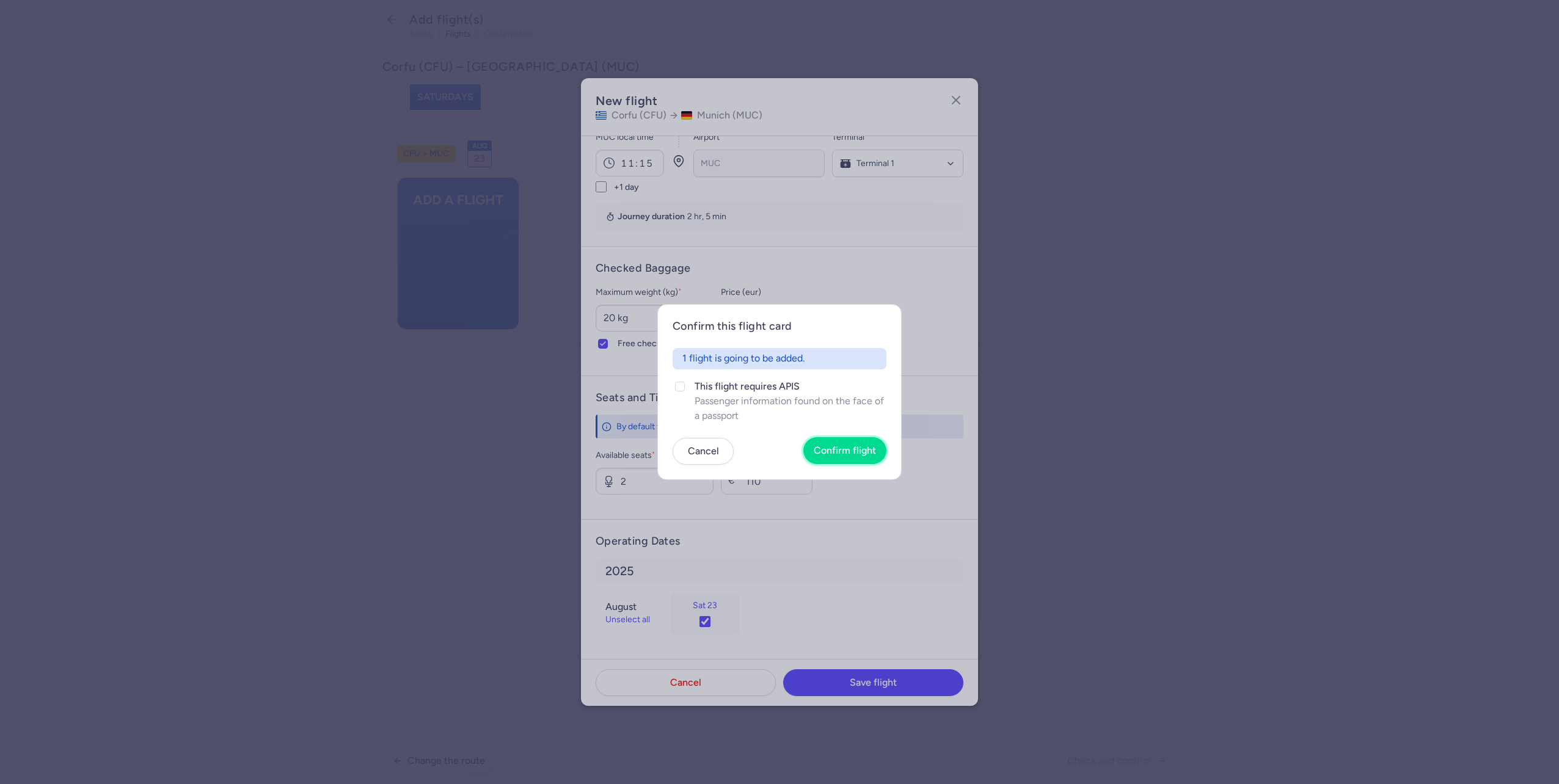
click at [846, 453] on span "Confirm flight" at bounding box center [845, 451] width 62 height 11
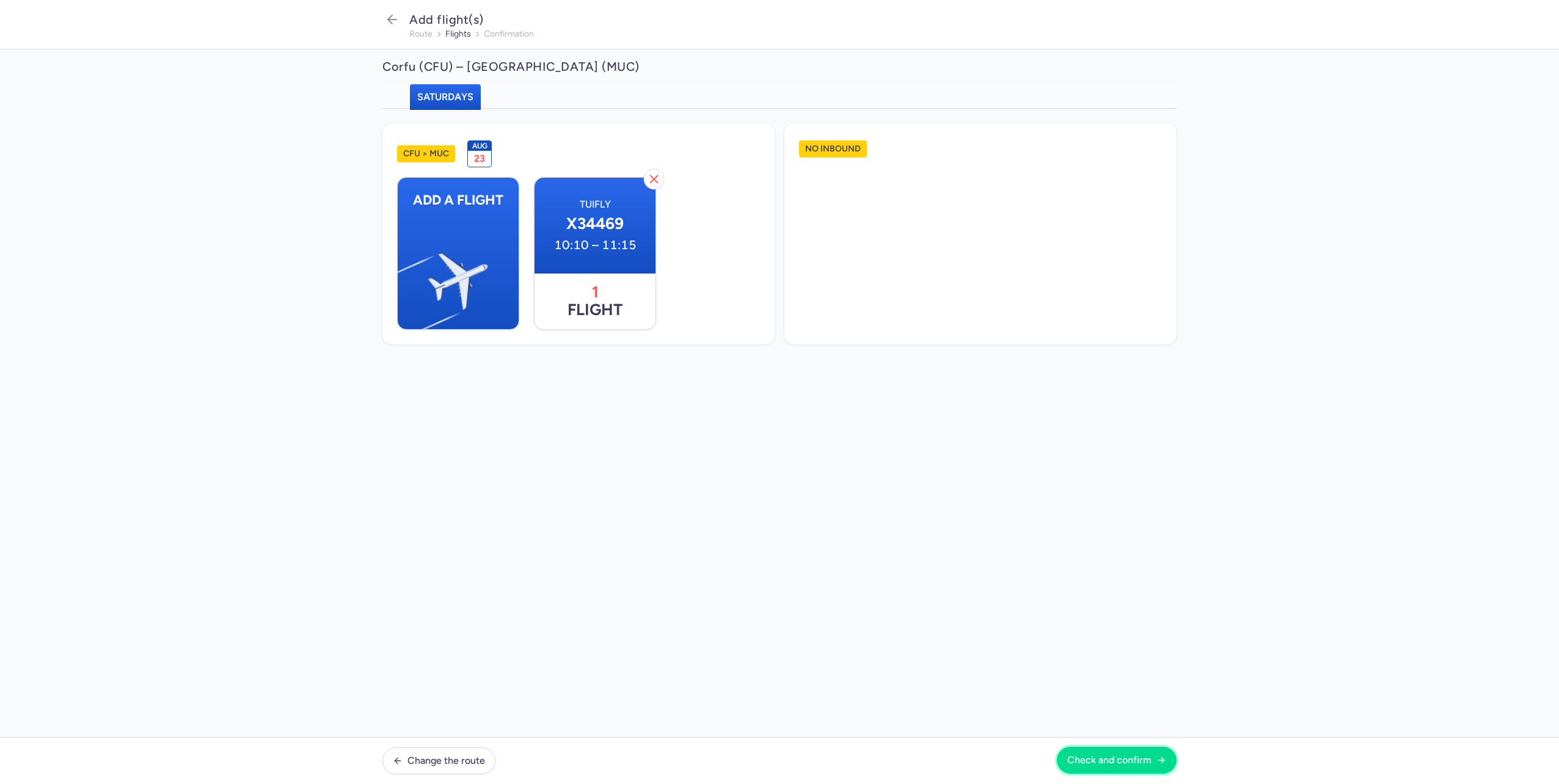
click at [1107, 763] on span "Check and confirm" at bounding box center [1109, 760] width 84 height 11
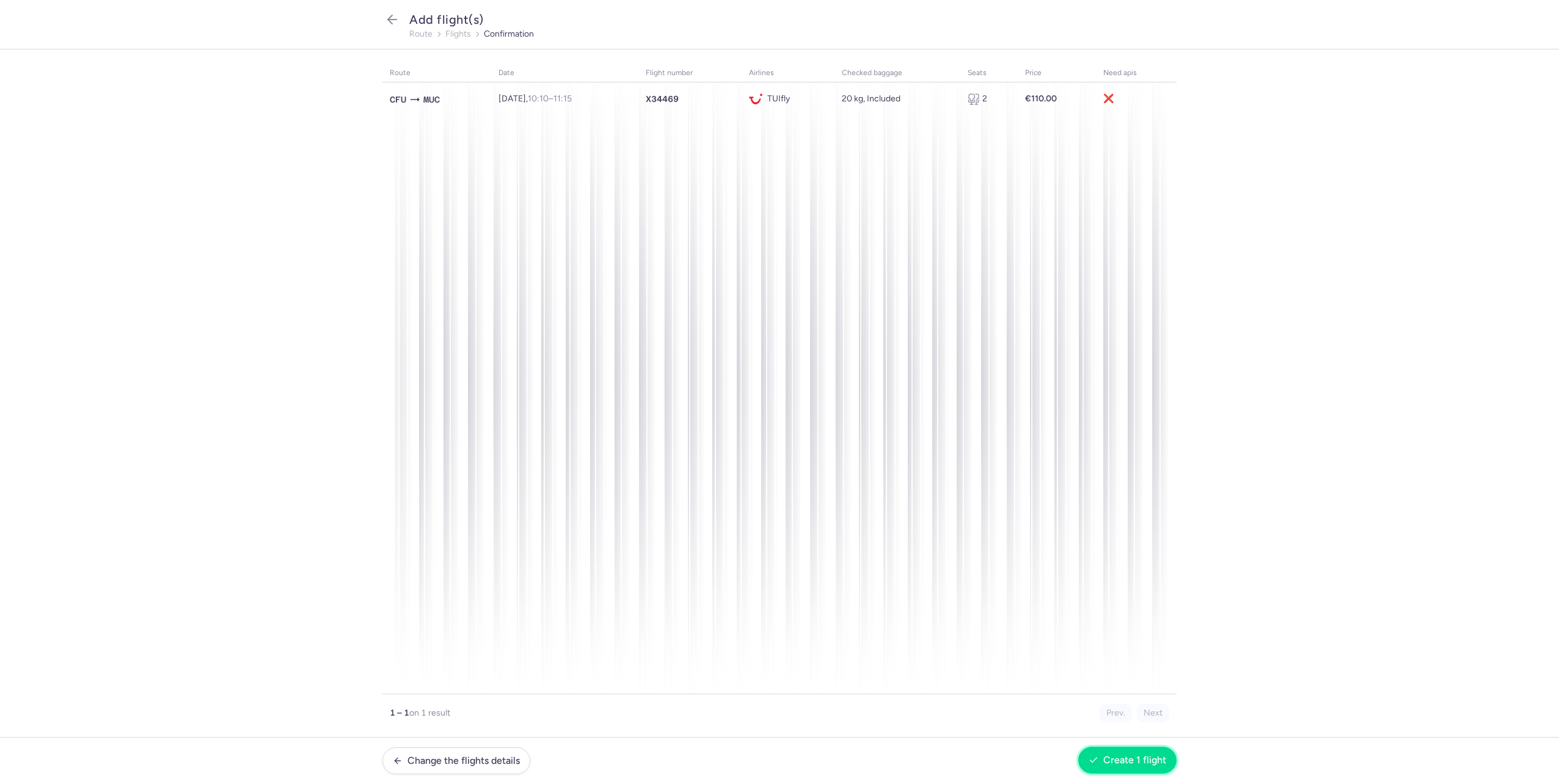
click at [1146, 760] on span "Create 1 flight" at bounding box center [1134, 760] width 63 height 11
